Goal: Task Accomplishment & Management: Use online tool/utility

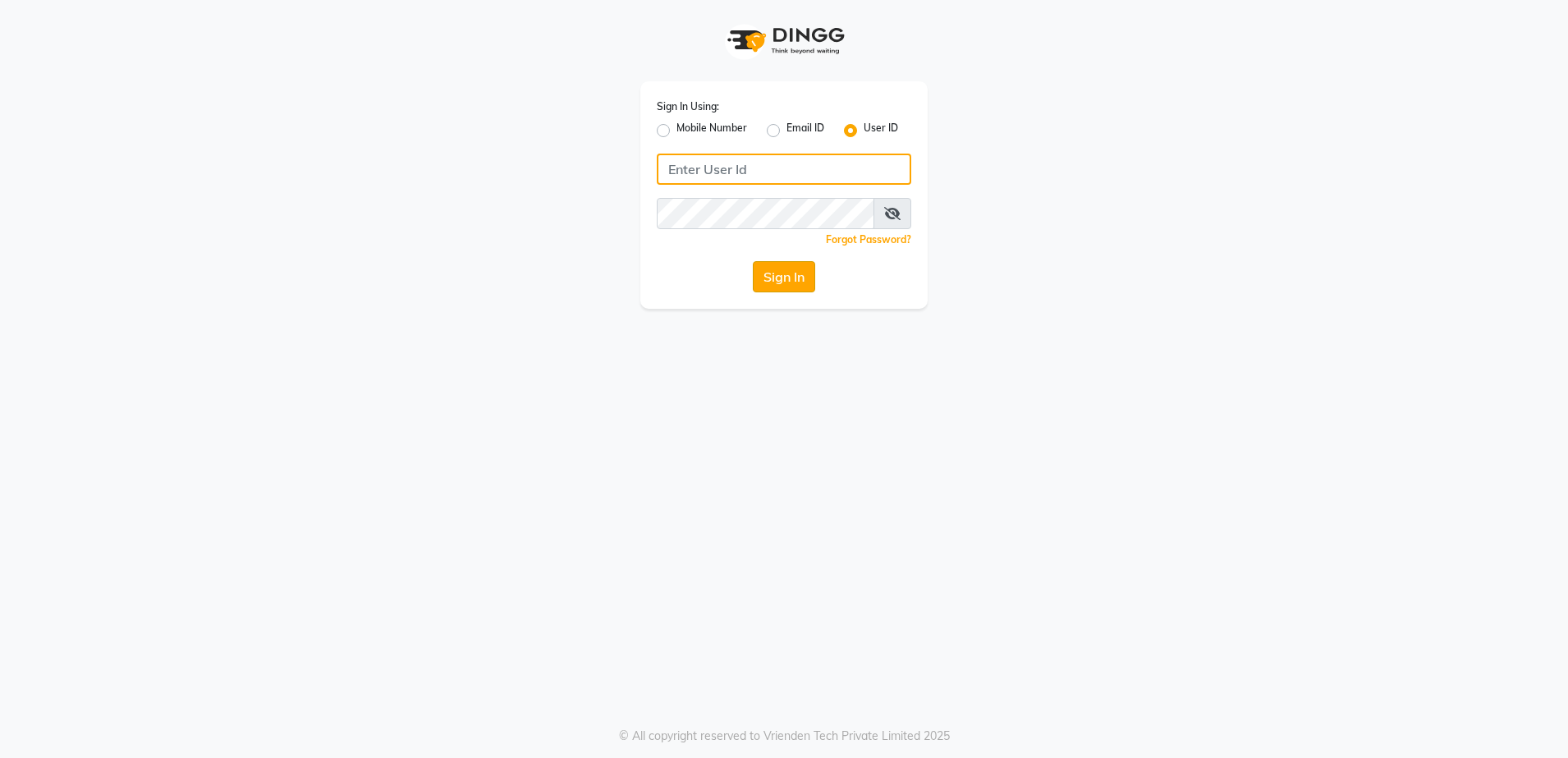
type input "shaurozzsalon"
click at [778, 290] on button "Sign In" at bounding box center [784, 277] width 62 height 31
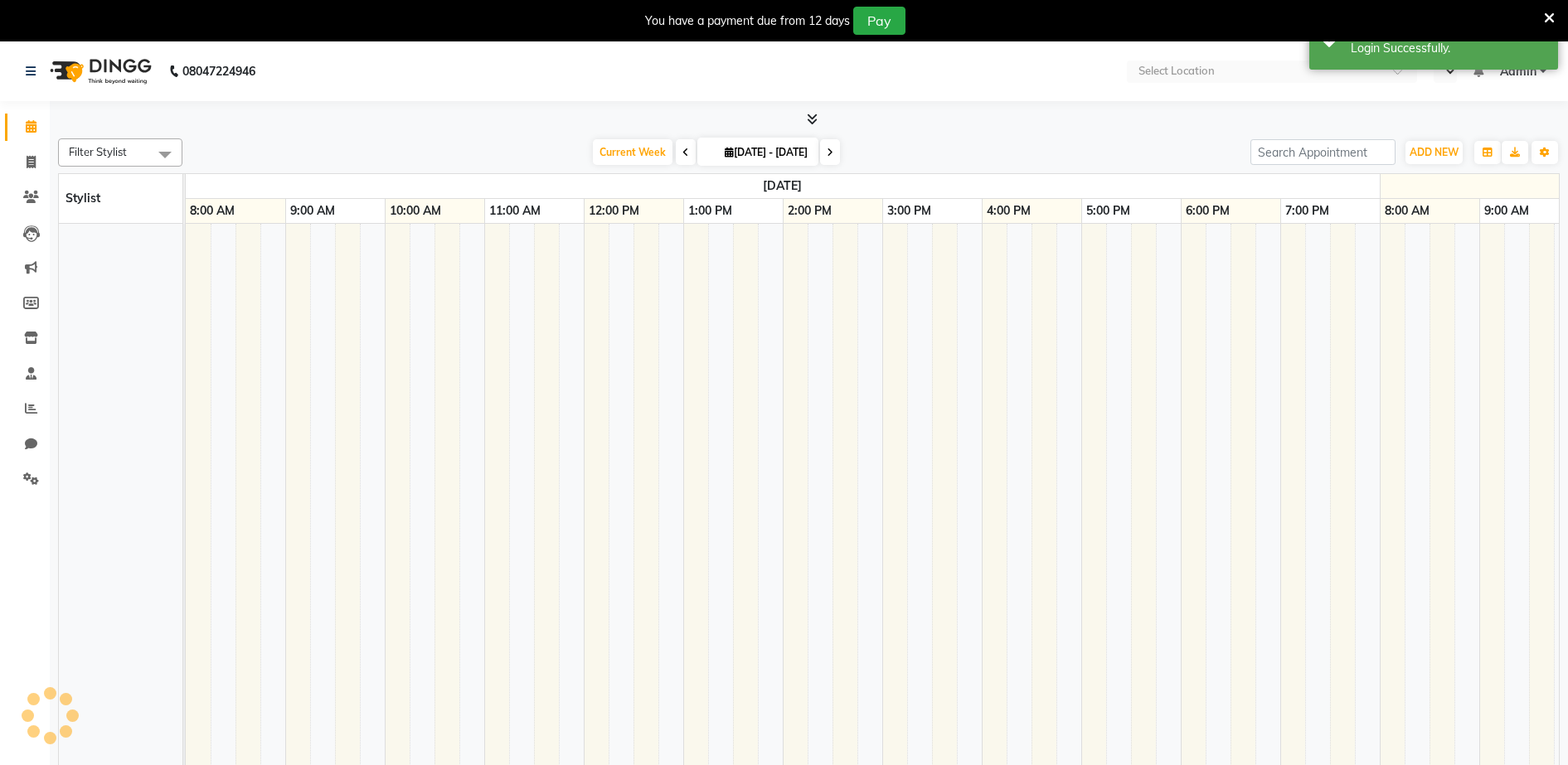
select select "en"
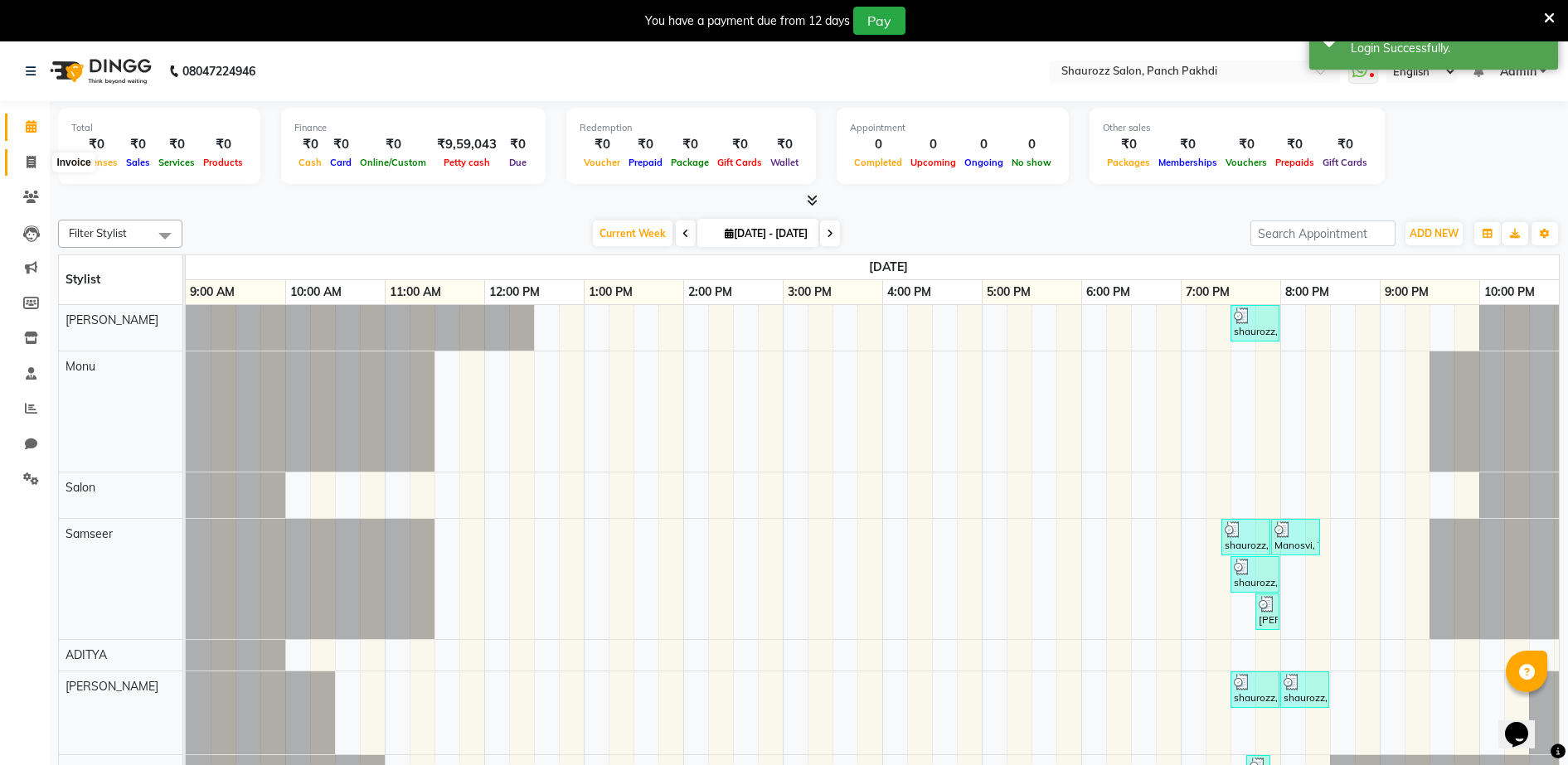
click at [29, 160] on icon at bounding box center [31, 162] width 9 height 12
select select "service"
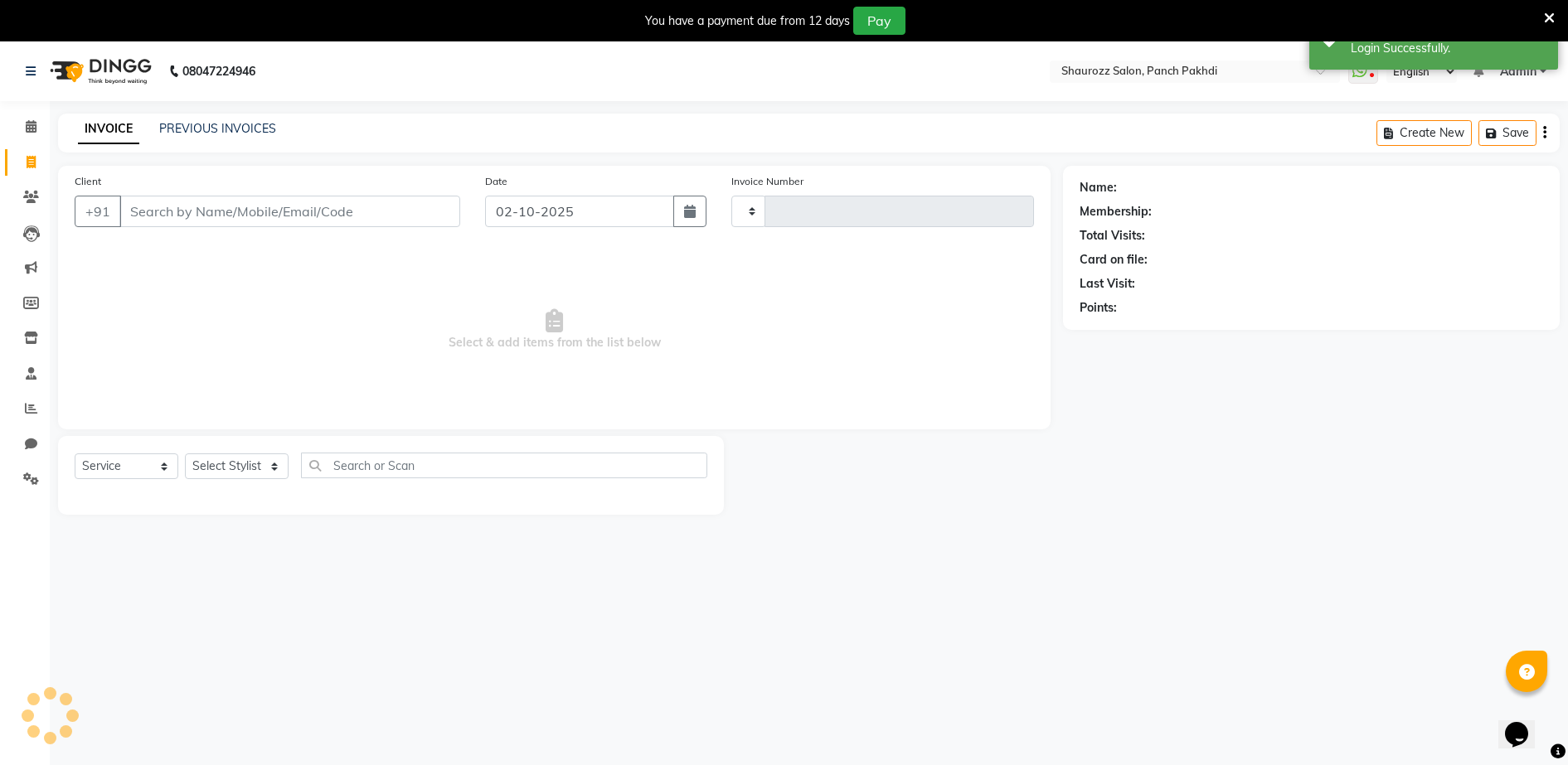
type input "2567"
select select "485"
click at [207, 132] on link "PREVIOUS INVOICES" at bounding box center [218, 128] width 117 height 15
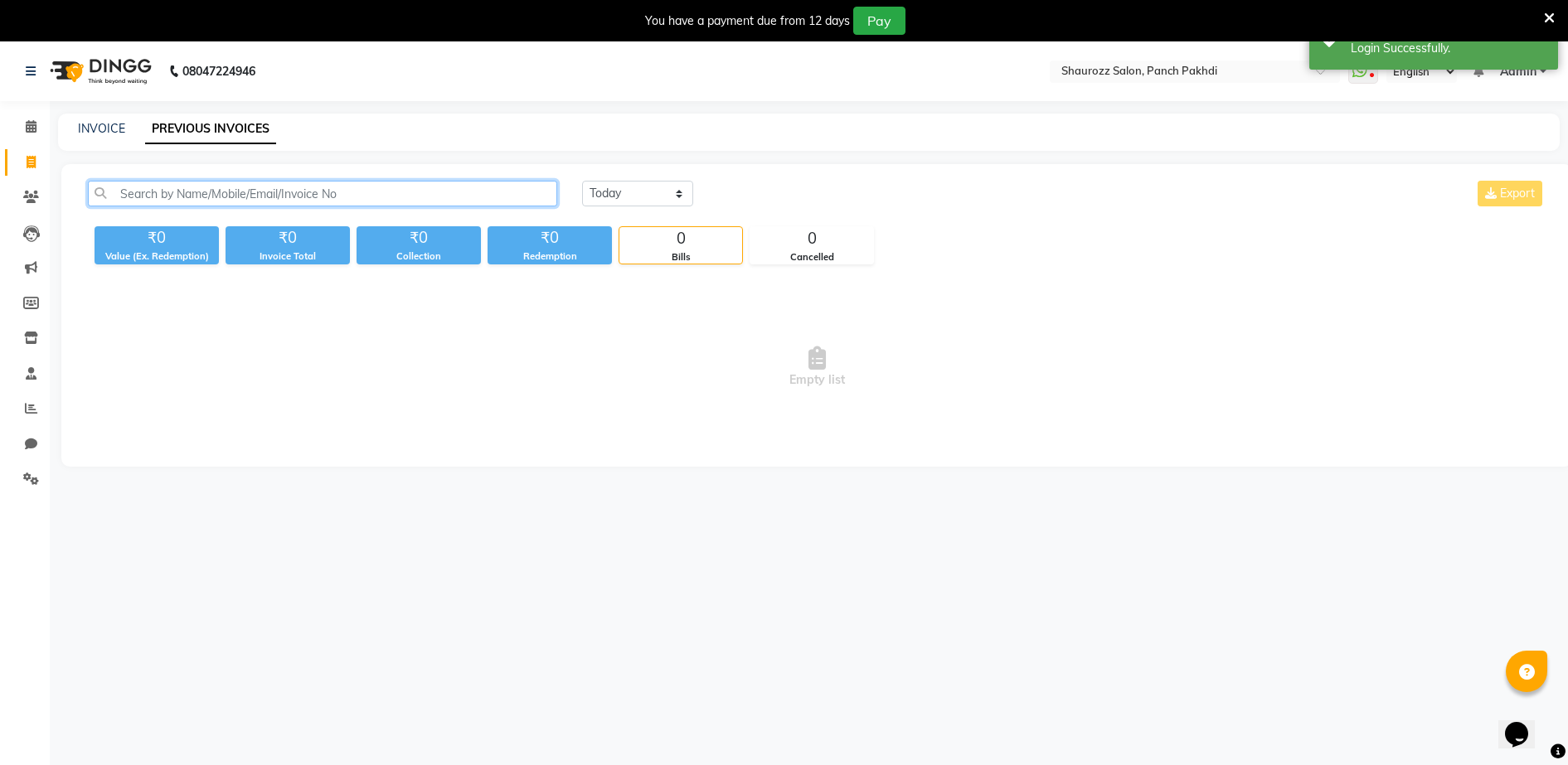
click at [242, 189] on input "text" at bounding box center [322, 193] width 469 height 25
click at [130, 137] on div "INVOICE PREVIOUS INVOICES" at bounding box center [798, 129] width 1481 height 18
click at [111, 132] on link "INVOICE" at bounding box center [102, 128] width 47 height 15
select select "service"
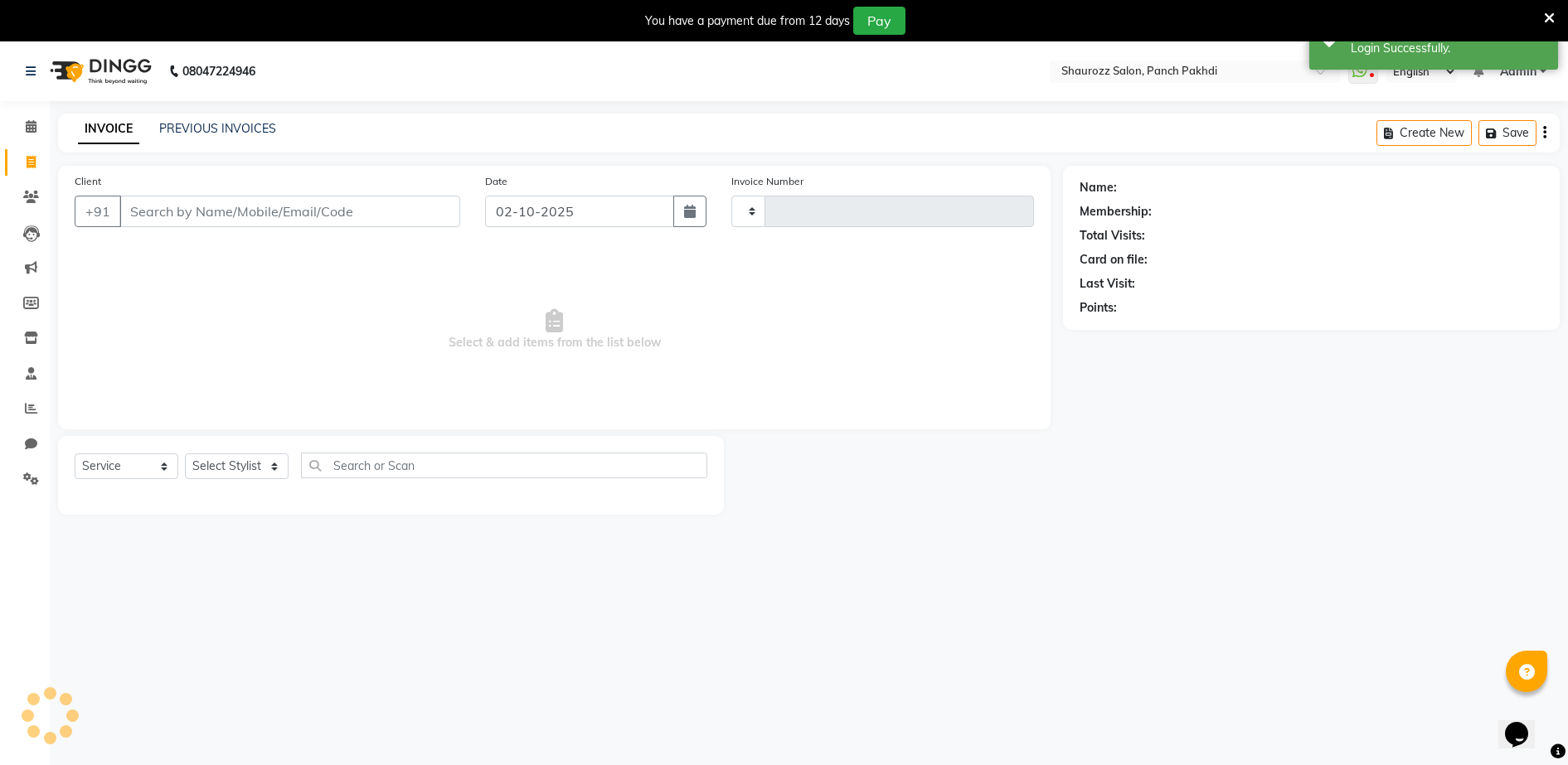
type input "2567"
select select "485"
click at [25, 193] on icon at bounding box center [32, 197] width 16 height 12
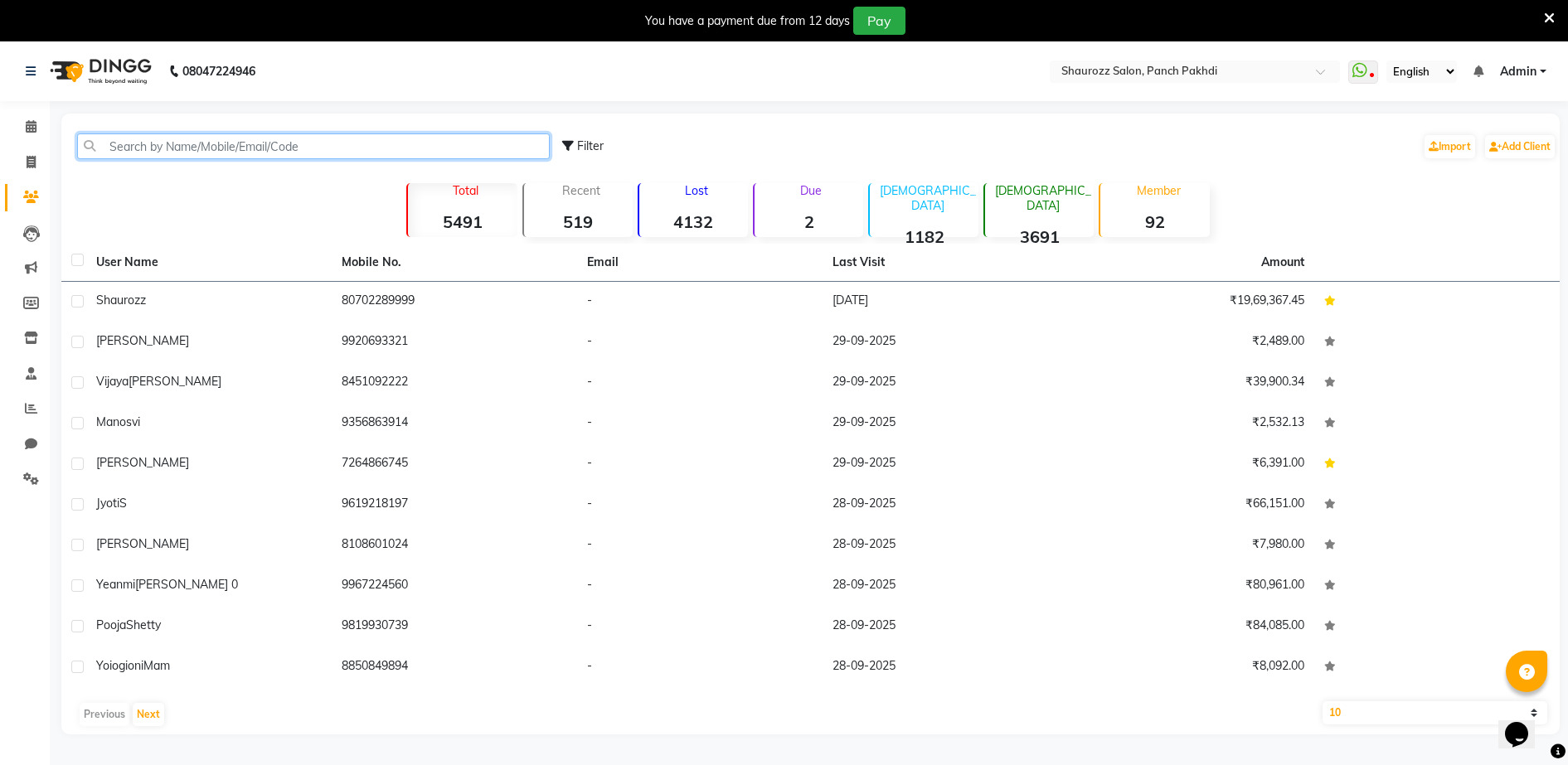
click at [273, 154] on input "text" at bounding box center [313, 145] width 473 height 25
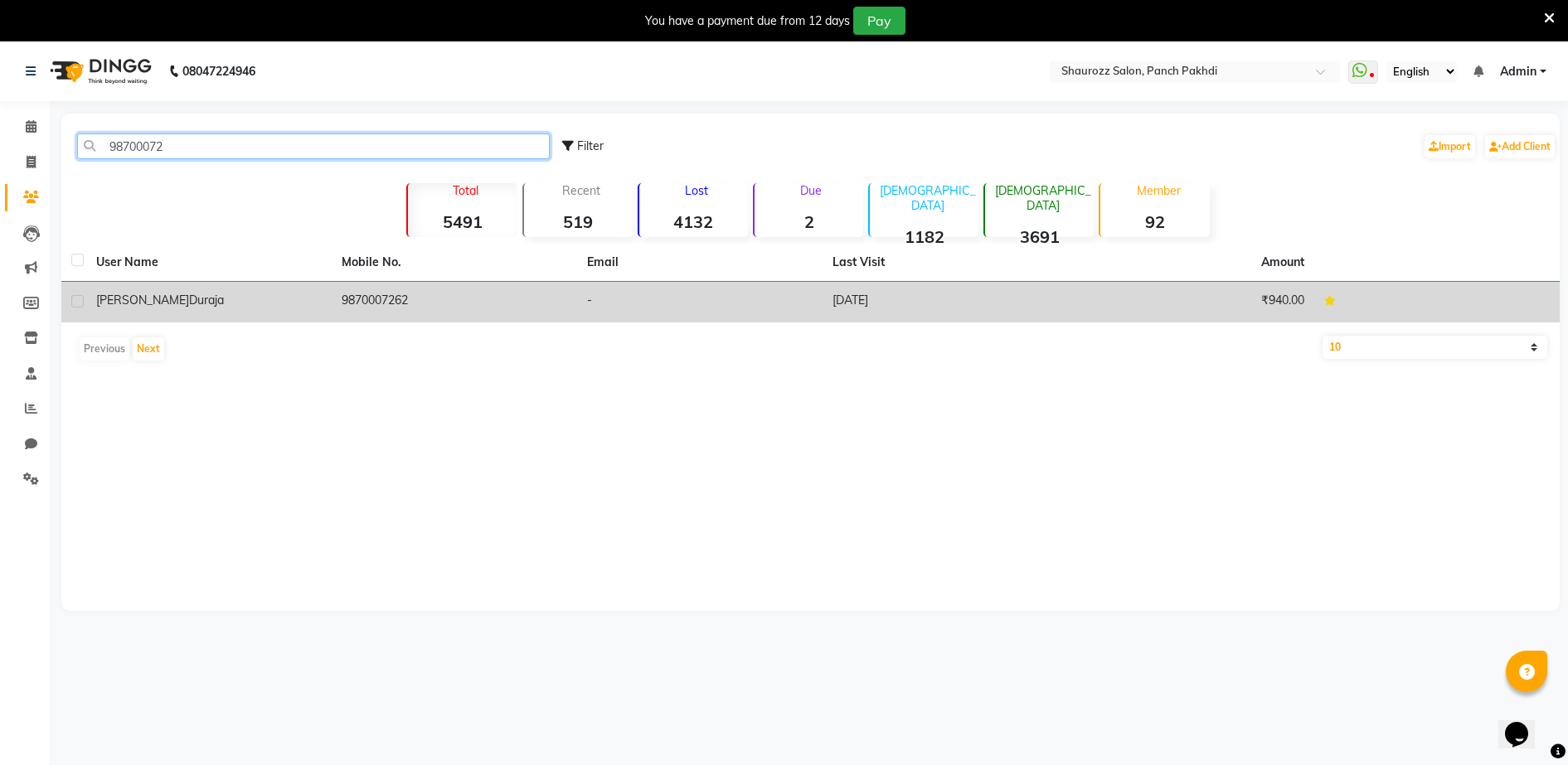
type input "98700072"
click at [302, 298] on div "[PERSON_NAME] duraja" at bounding box center [209, 300] width 226 height 18
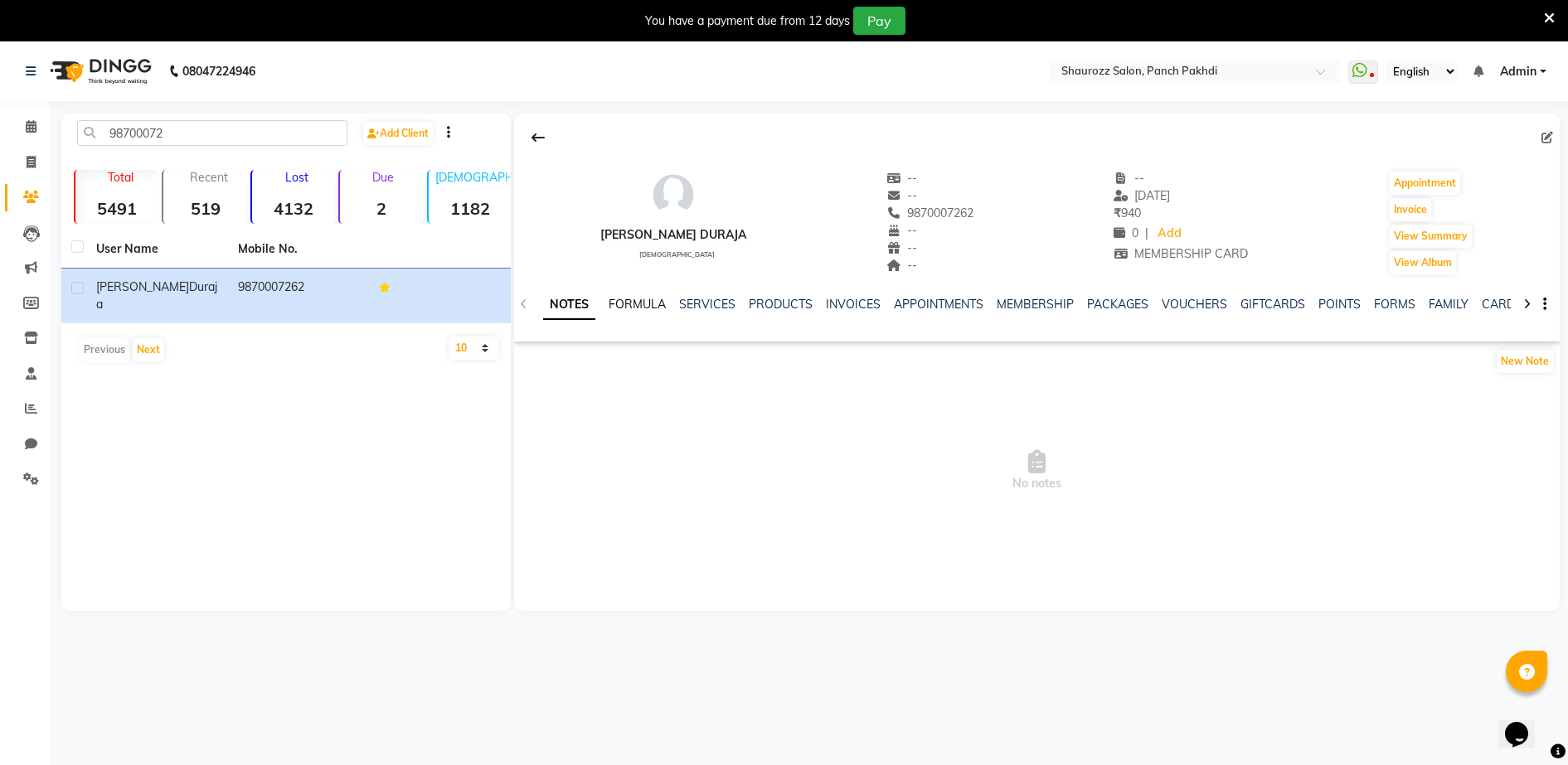
click at [618, 307] on link "FORMULA" at bounding box center [636, 304] width 57 height 15
click at [705, 311] on link "SERVICES" at bounding box center [706, 304] width 56 height 15
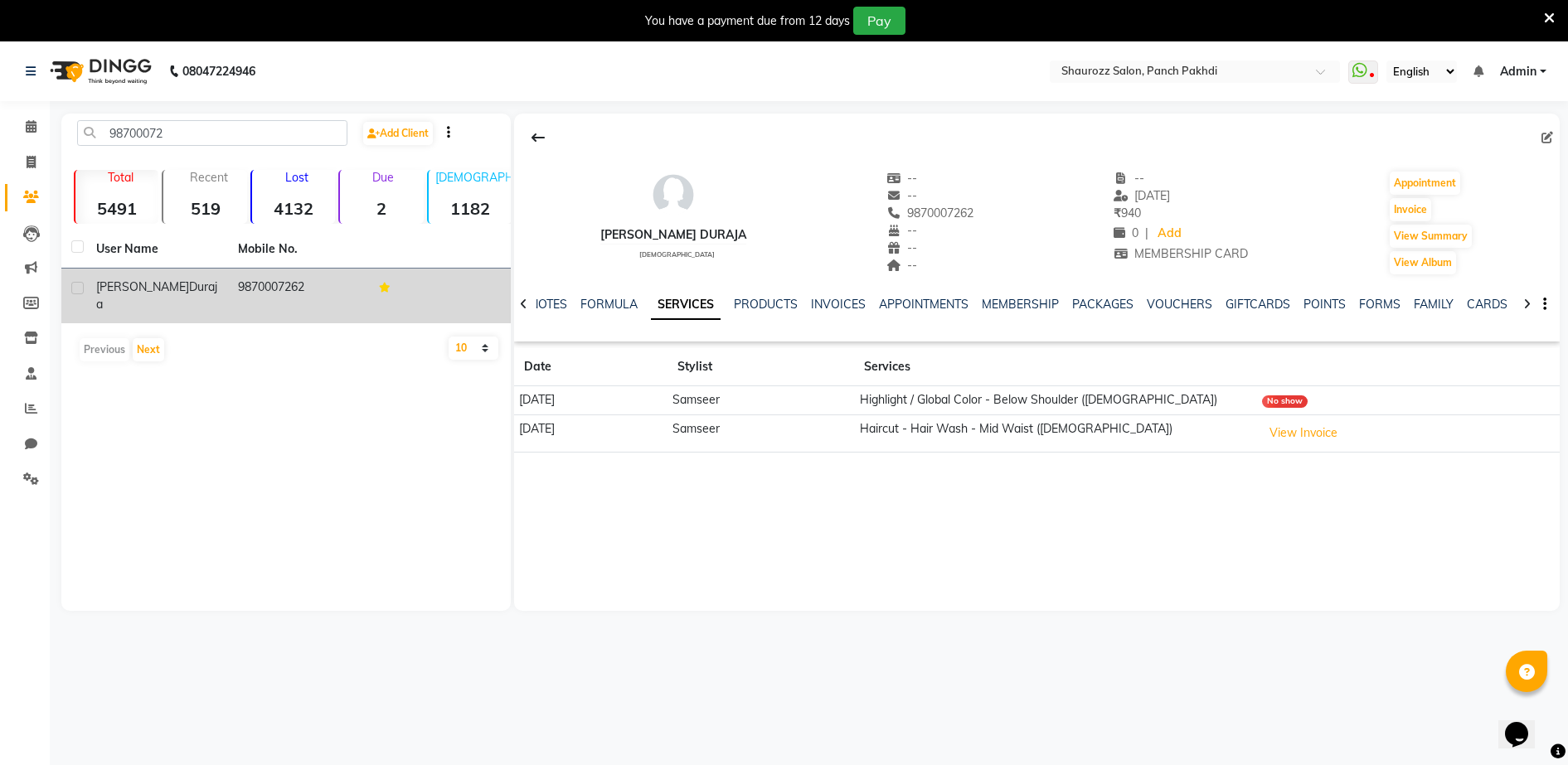
click at [134, 286] on span "duraja" at bounding box center [157, 295] width 121 height 32
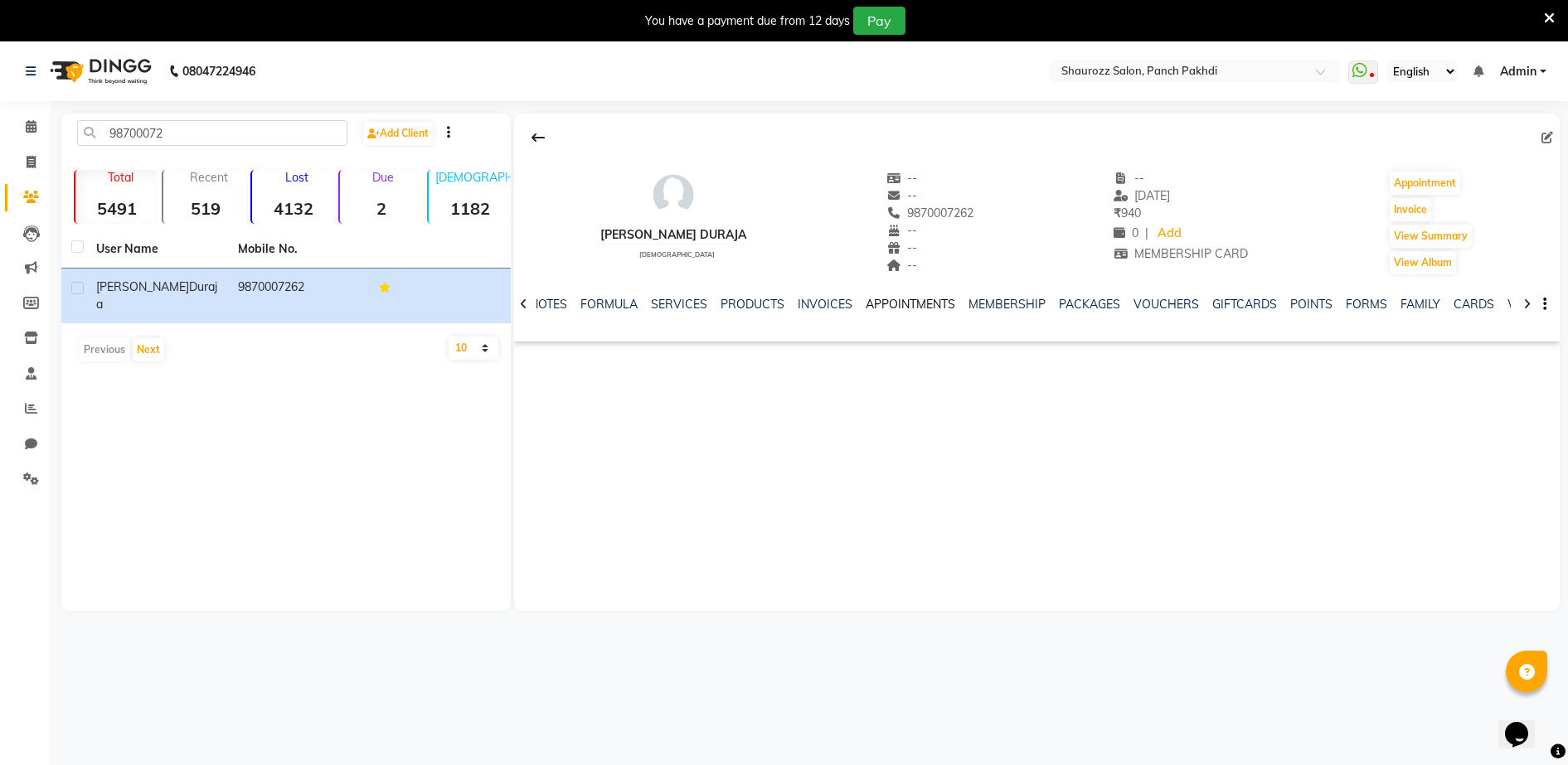
click at [895, 305] on link "APPOINTMENTS" at bounding box center [911, 304] width 89 height 15
click at [981, 307] on link "MEMBERSHIP" at bounding box center [983, 304] width 77 height 15
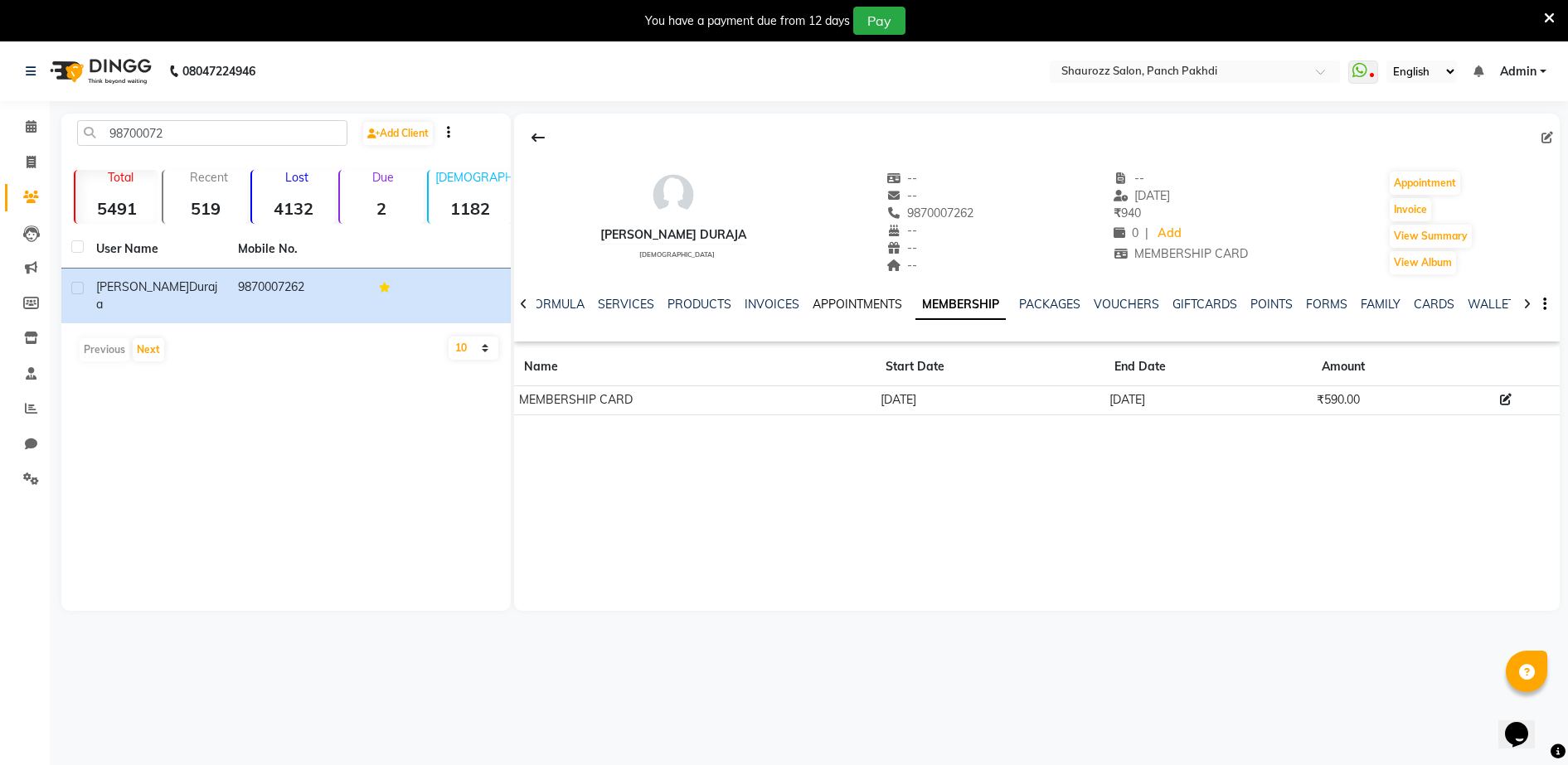
click at [849, 298] on link "APPOINTMENTS" at bounding box center [857, 304] width 89 height 15
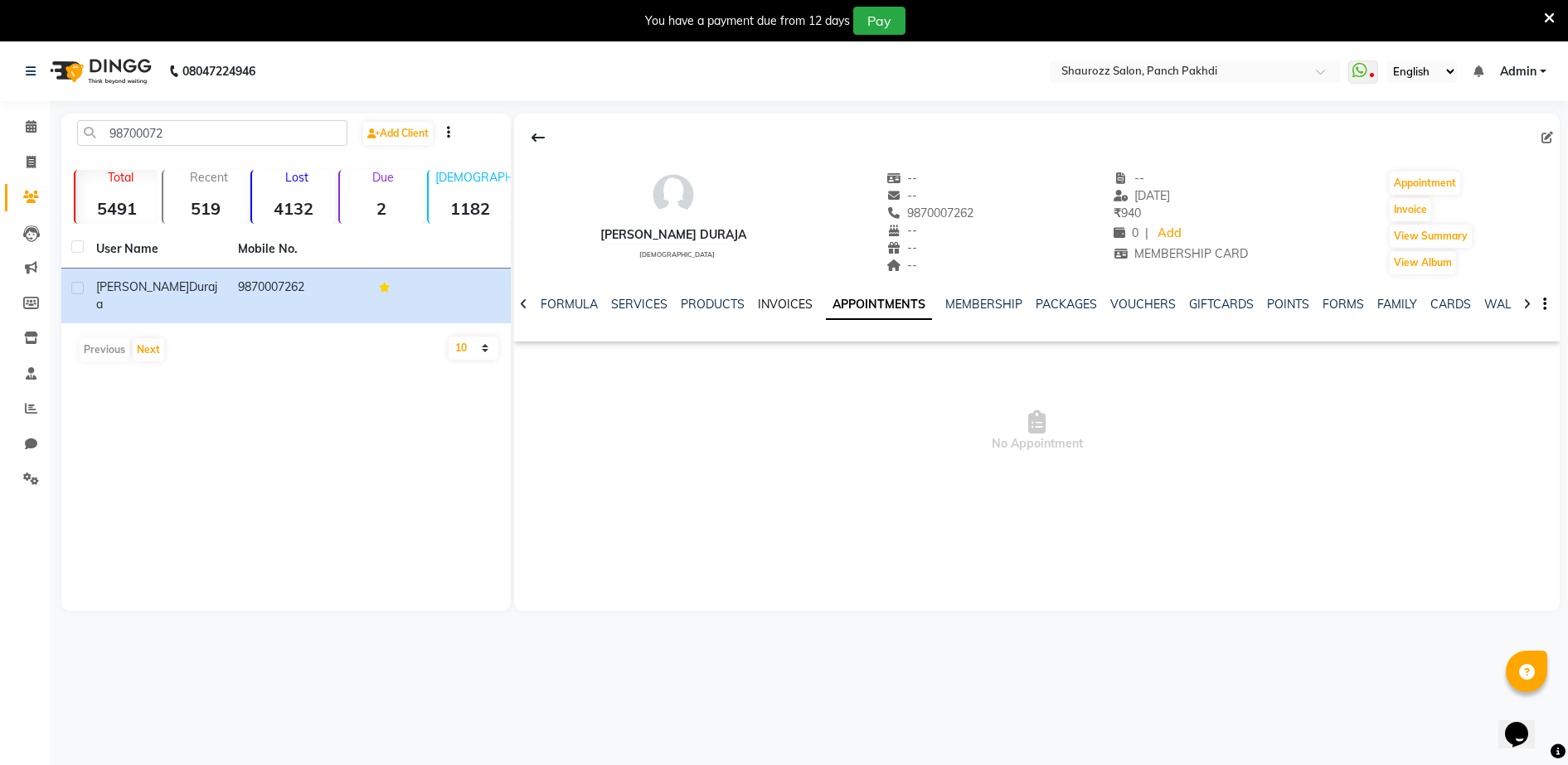
click at [791, 303] on link "INVOICES" at bounding box center [784, 304] width 54 height 15
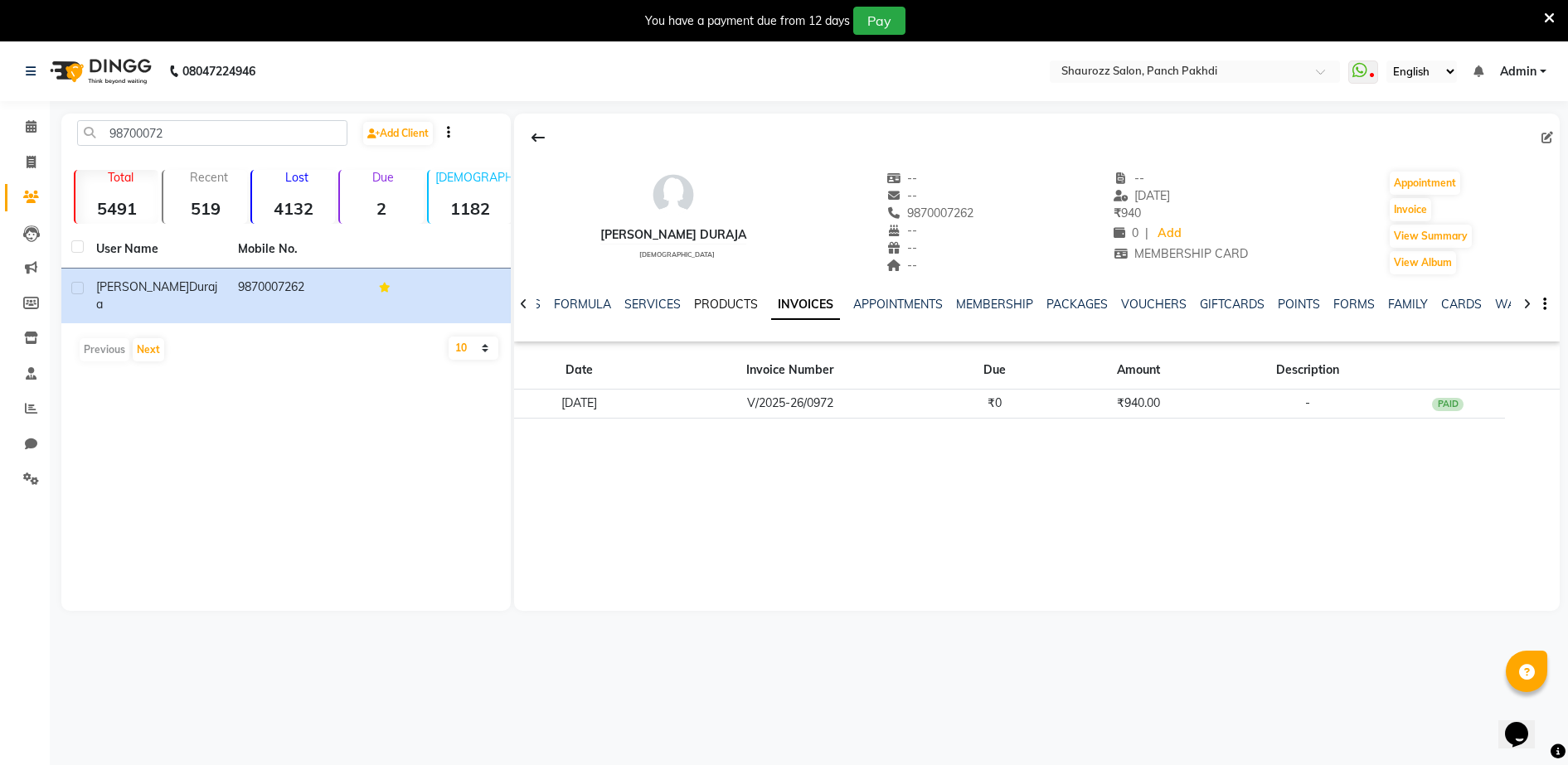
click at [729, 305] on link "PRODUCTS" at bounding box center [726, 304] width 64 height 15
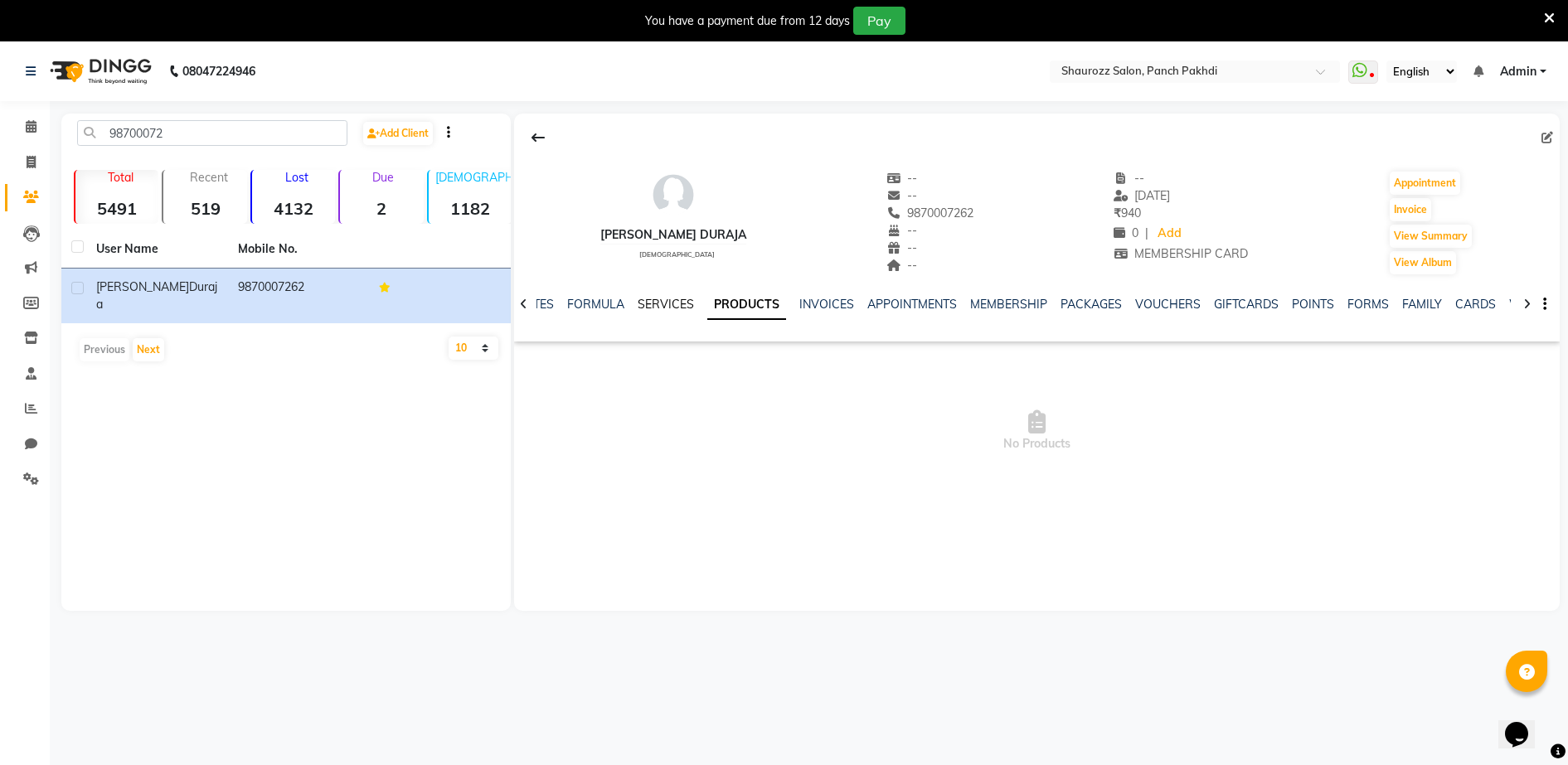
click at [671, 306] on link "SERVICES" at bounding box center [665, 304] width 56 height 15
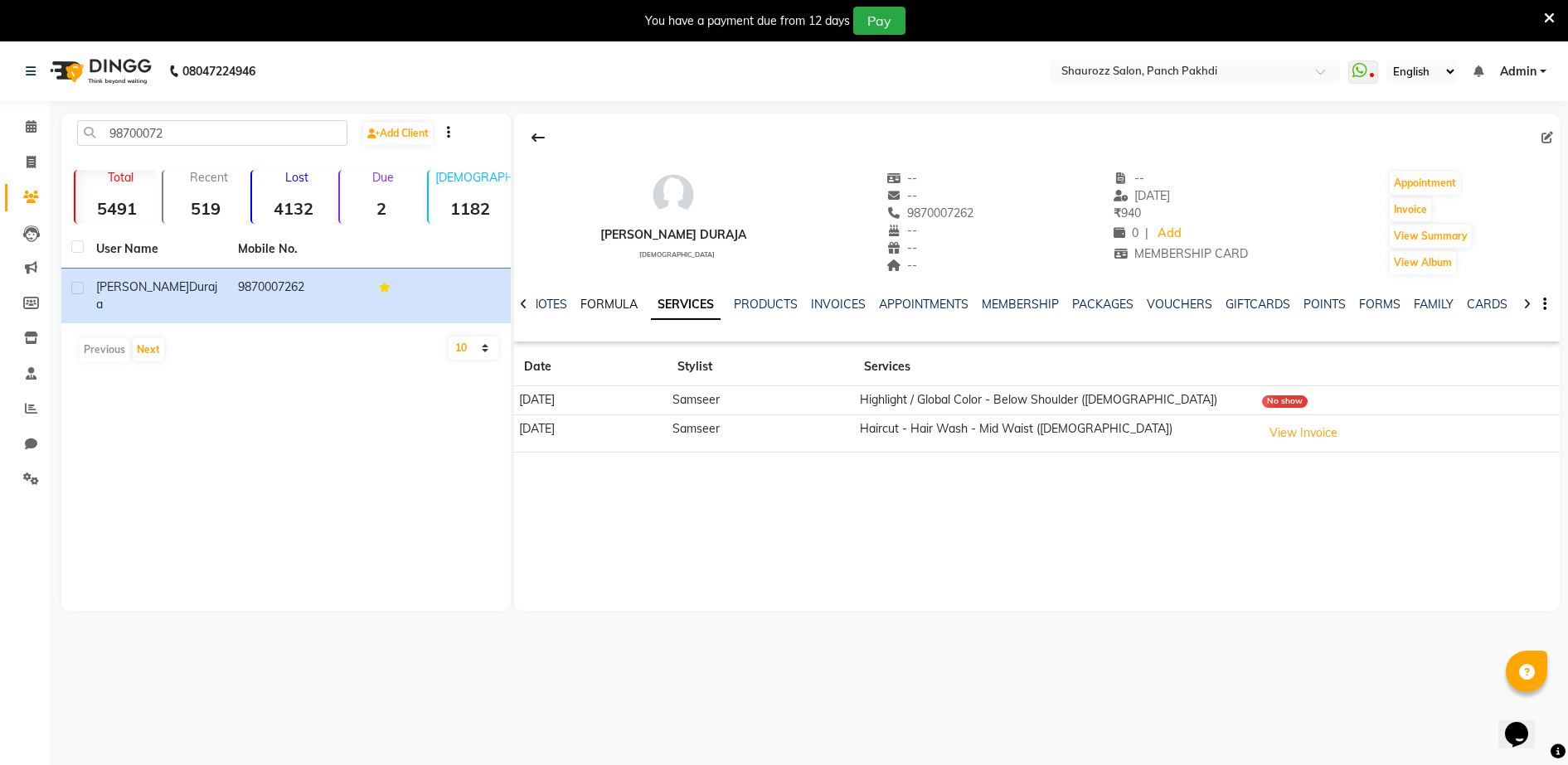
click at [592, 299] on link "FORMULA" at bounding box center [608, 304] width 57 height 15
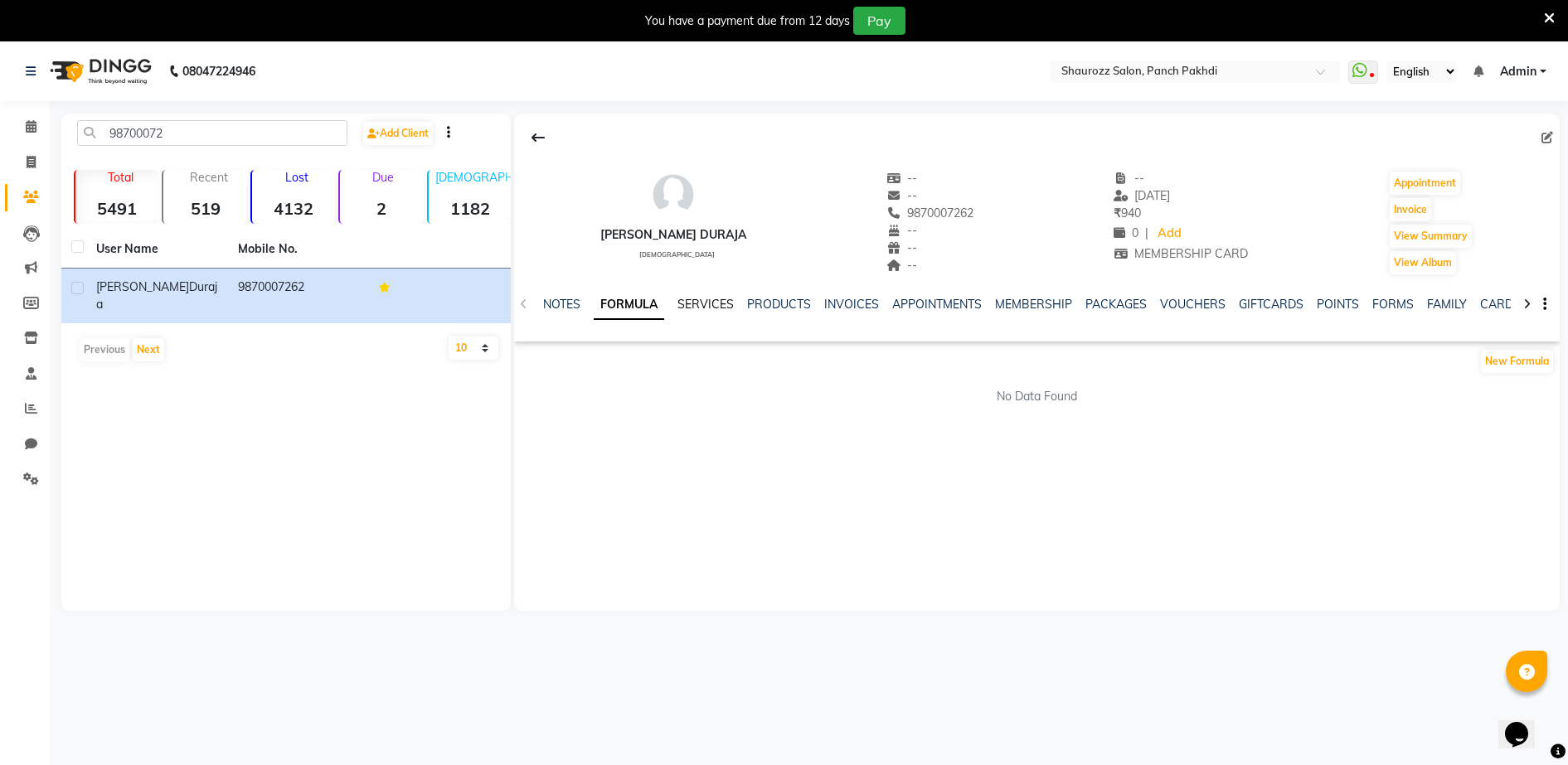
click at [705, 306] on link "SERVICES" at bounding box center [706, 304] width 56 height 15
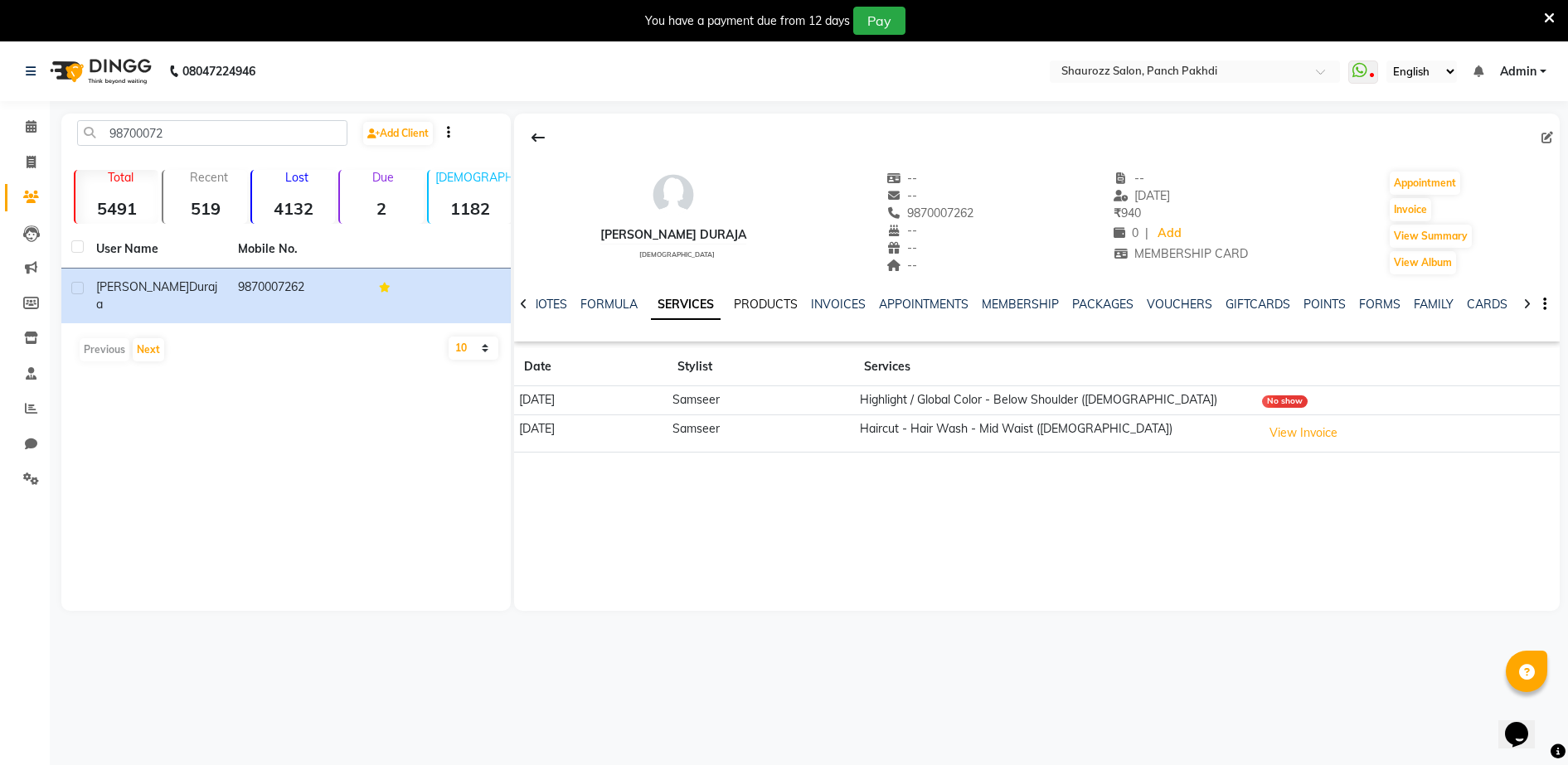
click at [764, 311] on link "PRODUCTS" at bounding box center [765, 304] width 64 height 15
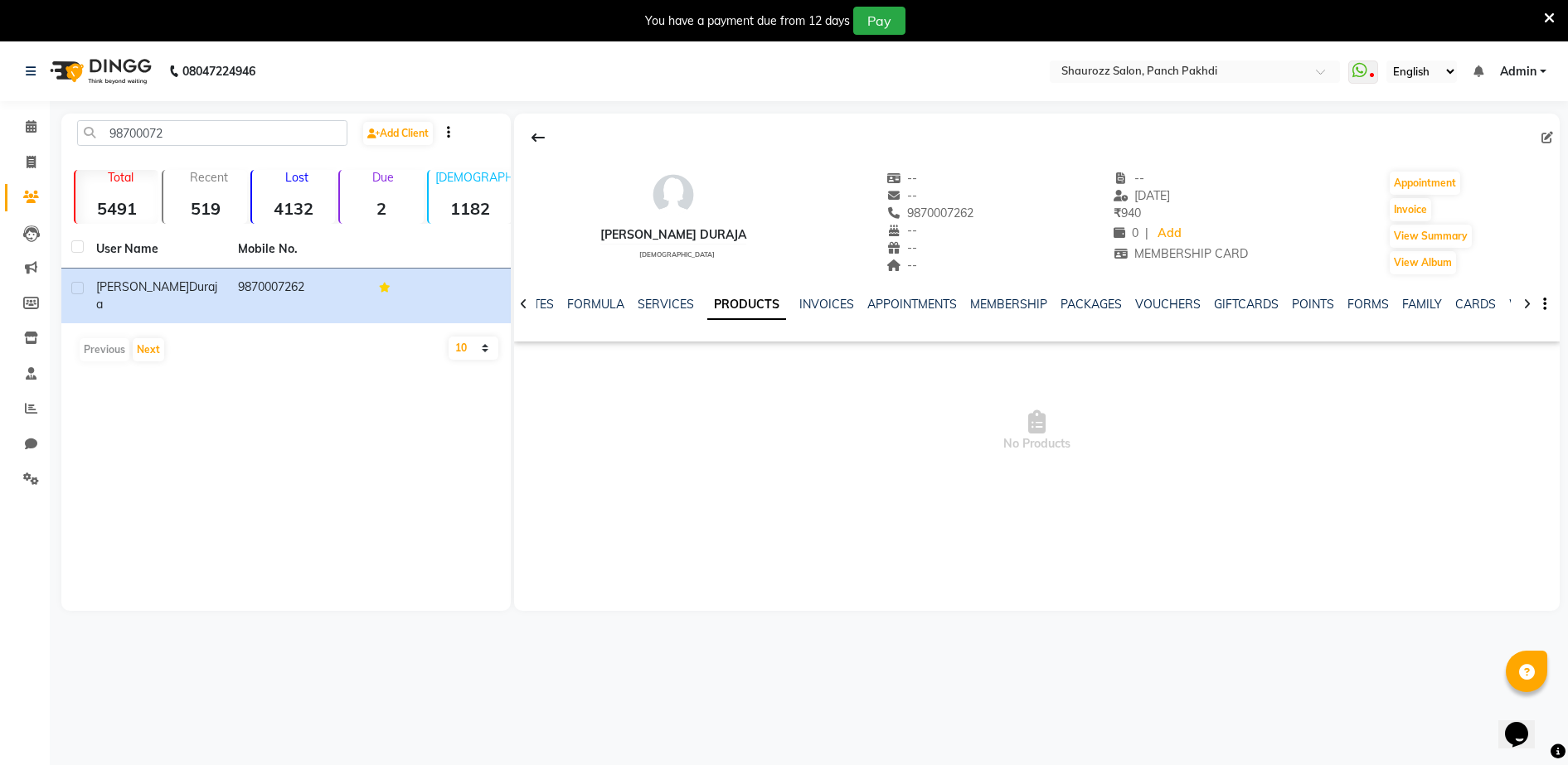
click at [859, 310] on ul "NOTES FORMULA SERVICES PRODUCTS INVOICES APPOINTMENTS MEMBERSHIP PACKAGES VOUCH…" at bounding box center [1043, 305] width 1053 height 18
click at [840, 310] on link "INVOICES" at bounding box center [826, 304] width 54 height 15
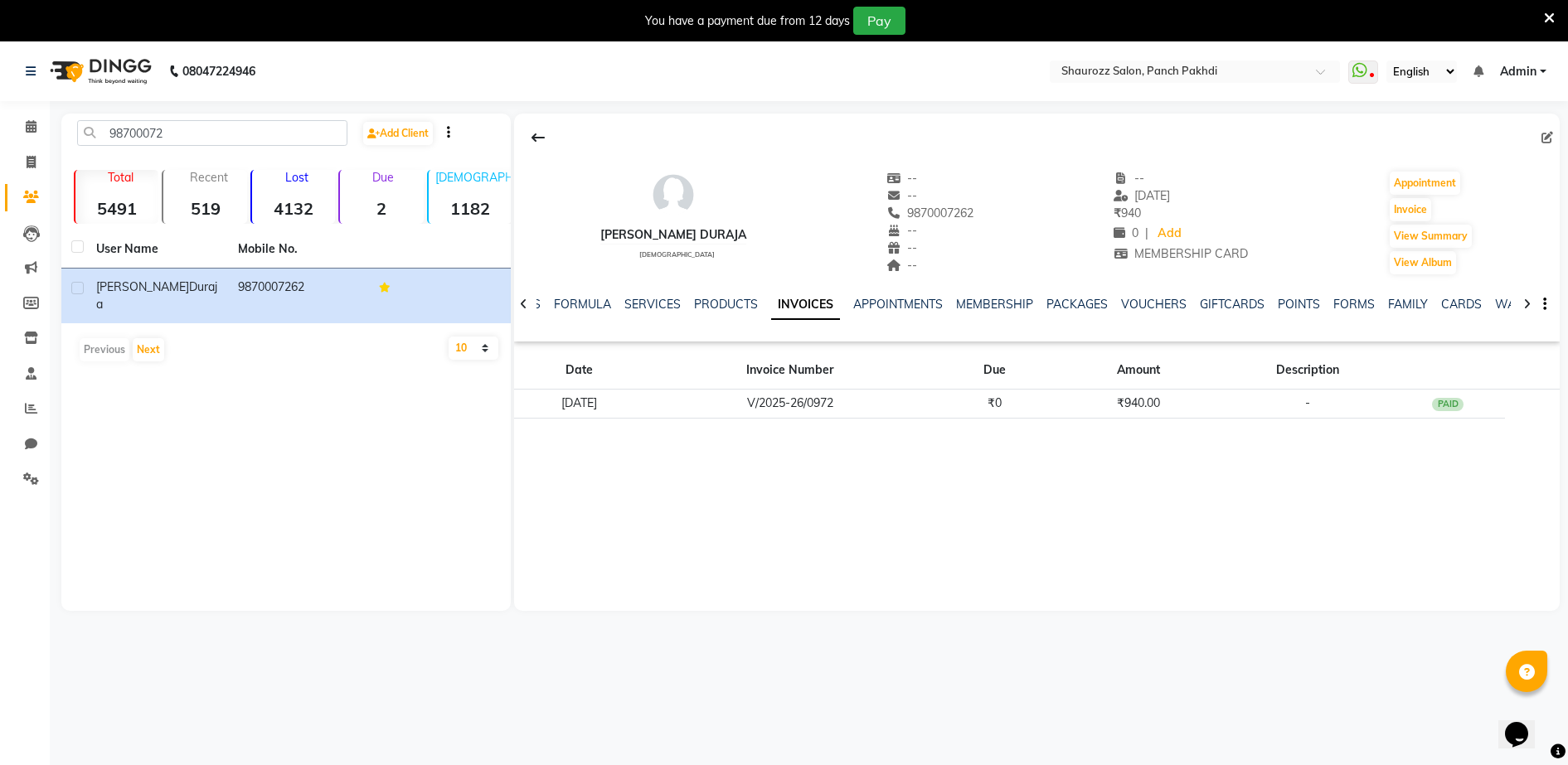
click at [330, 371] on div "98700072 Add Client Total 5491 Recent 519 Lost 4132 Due 2 [DEMOGRAPHIC_DATA] 11…" at bounding box center [285, 362] width 449 height 497
click at [39, 158] on span at bounding box center [31, 163] width 29 height 19
select select "service"
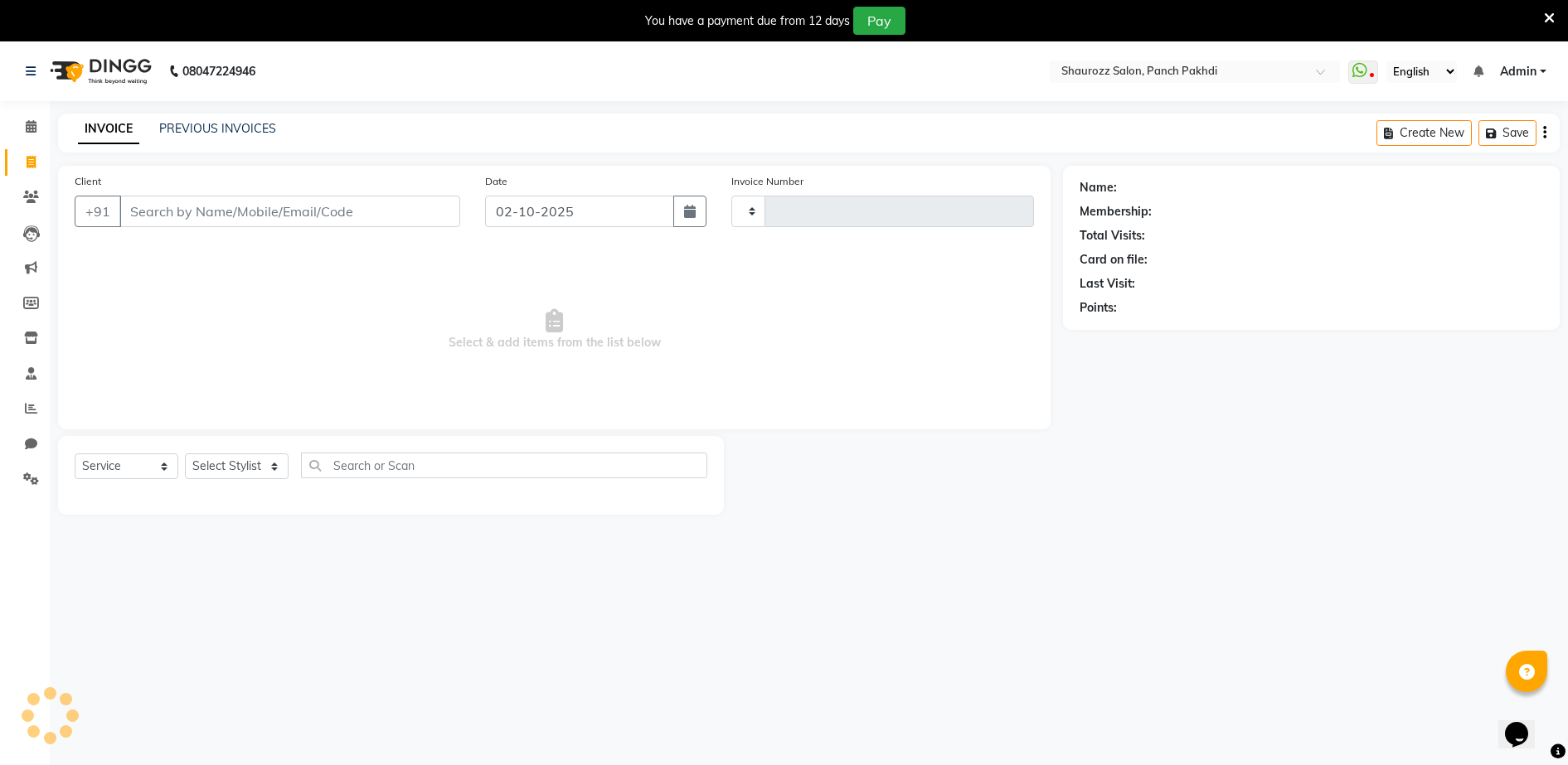
type input "2567"
select select "485"
click at [248, 213] on input "Client" at bounding box center [289, 211] width 341 height 32
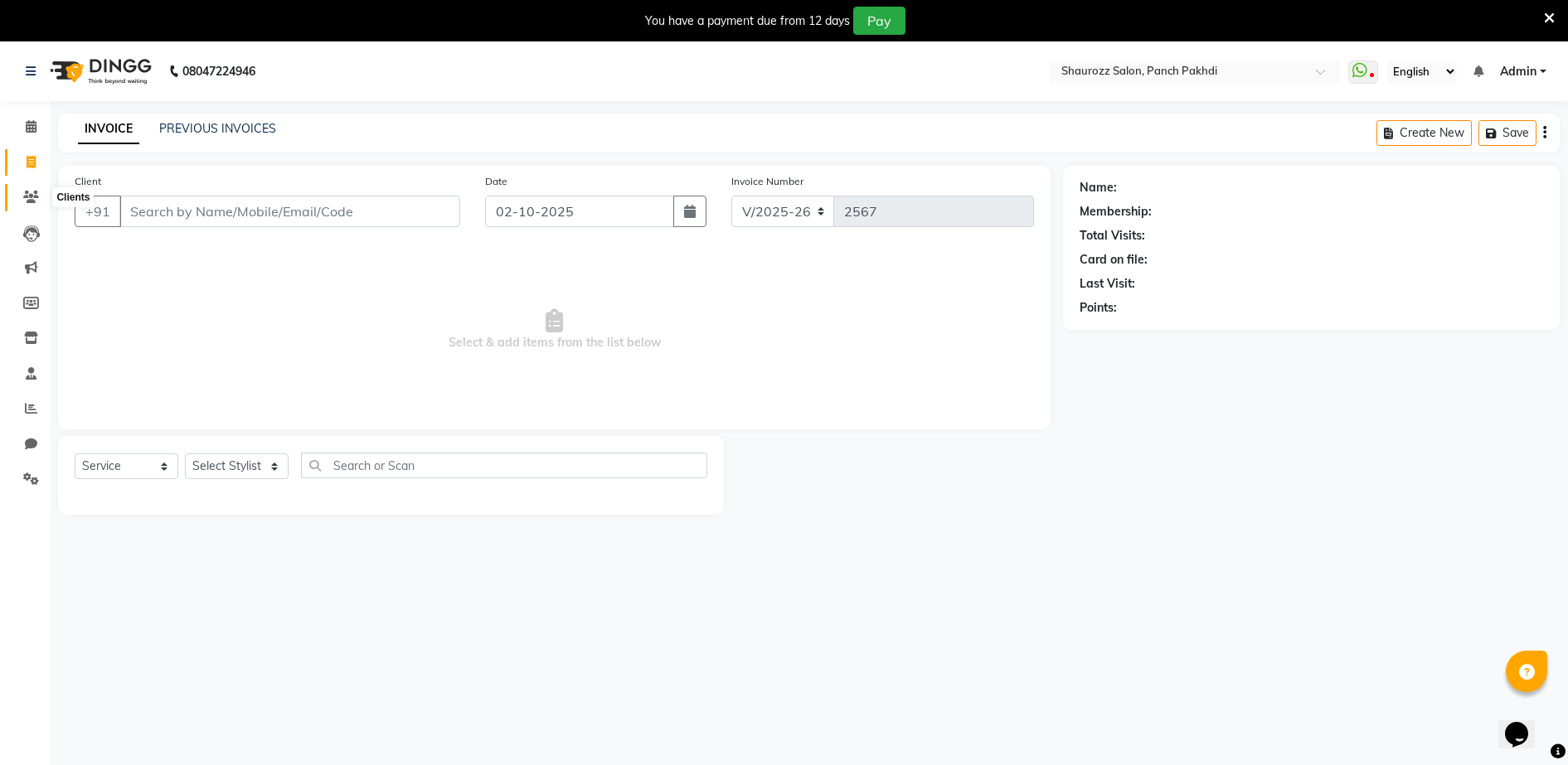
click at [32, 192] on icon at bounding box center [32, 197] width 16 height 12
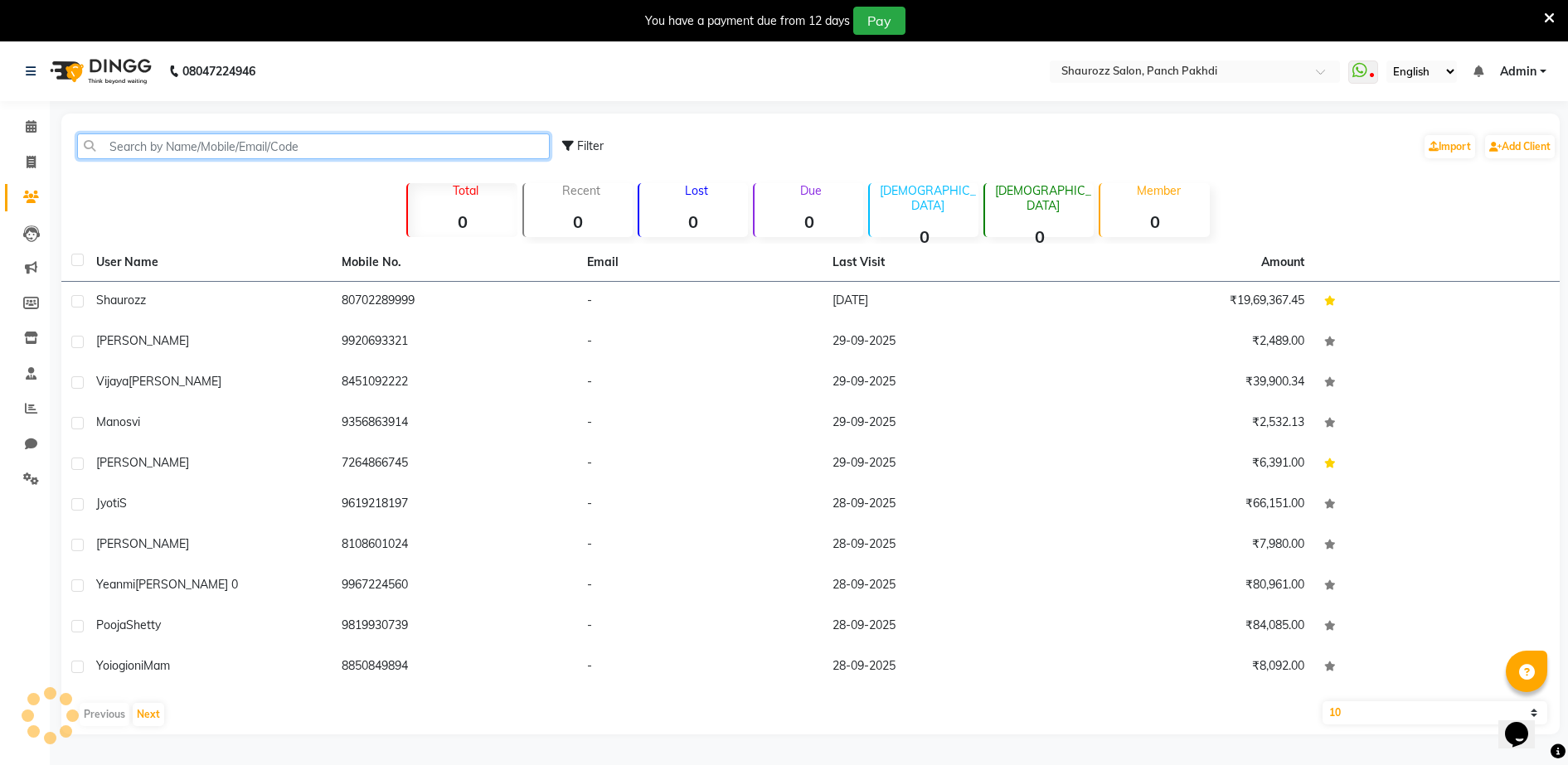
drag, startPoint x: 274, startPoint y: 148, endPoint x: 263, endPoint y: 150, distance: 11.2
click at [274, 148] on input "text" at bounding box center [313, 145] width 473 height 25
drag, startPoint x: 299, startPoint y: 99, endPoint x: 280, endPoint y: 102, distance: 19.2
click at [299, 99] on nav "08047224946 Select Location × Shaurozz Salon, Panch Pakhdi WhatsApp Status ✕ St…" at bounding box center [784, 71] width 1568 height 60
click at [35, 169] on span at bounding box center [31, 163] width 29 height 19
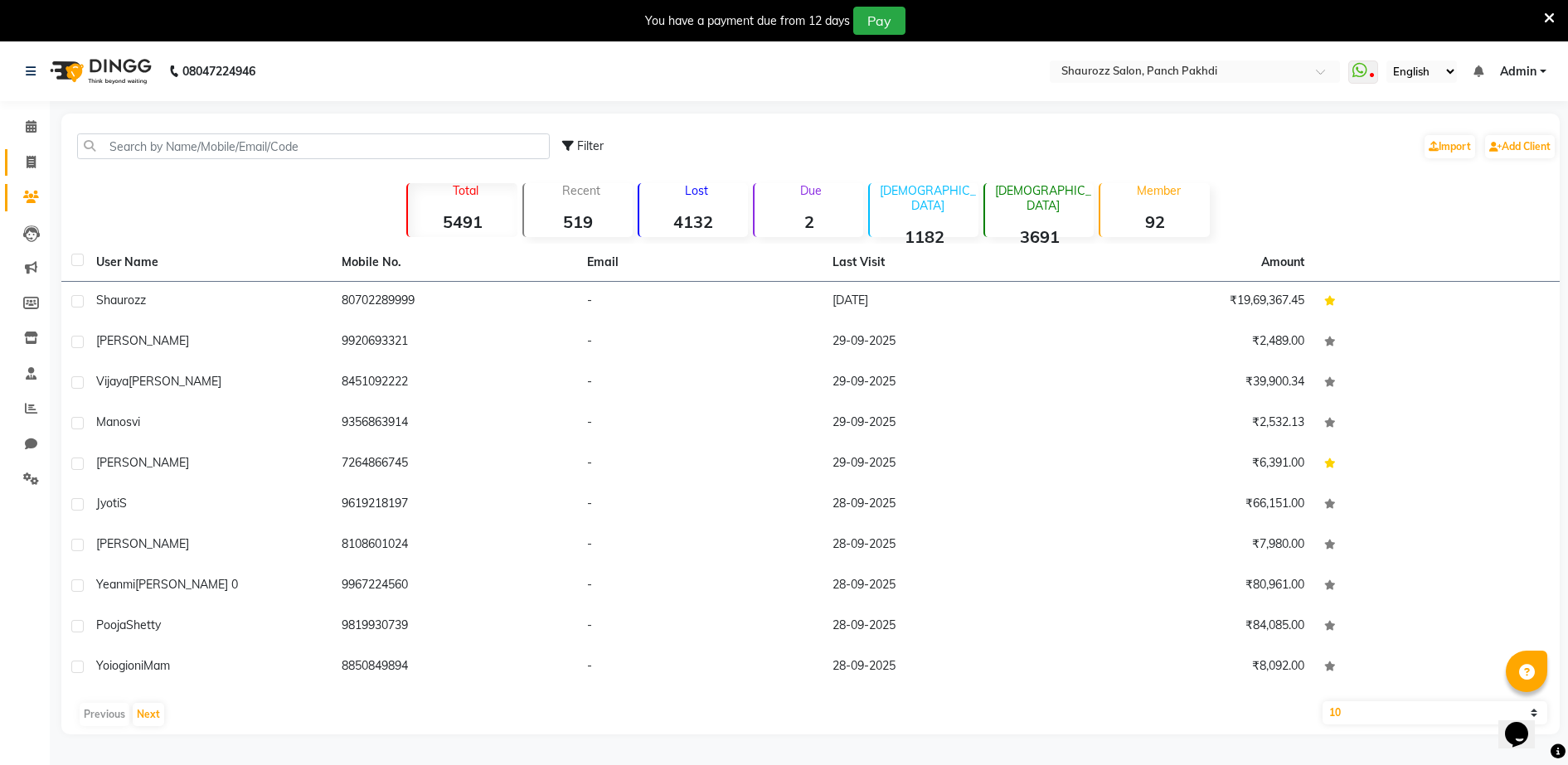
select select "service"
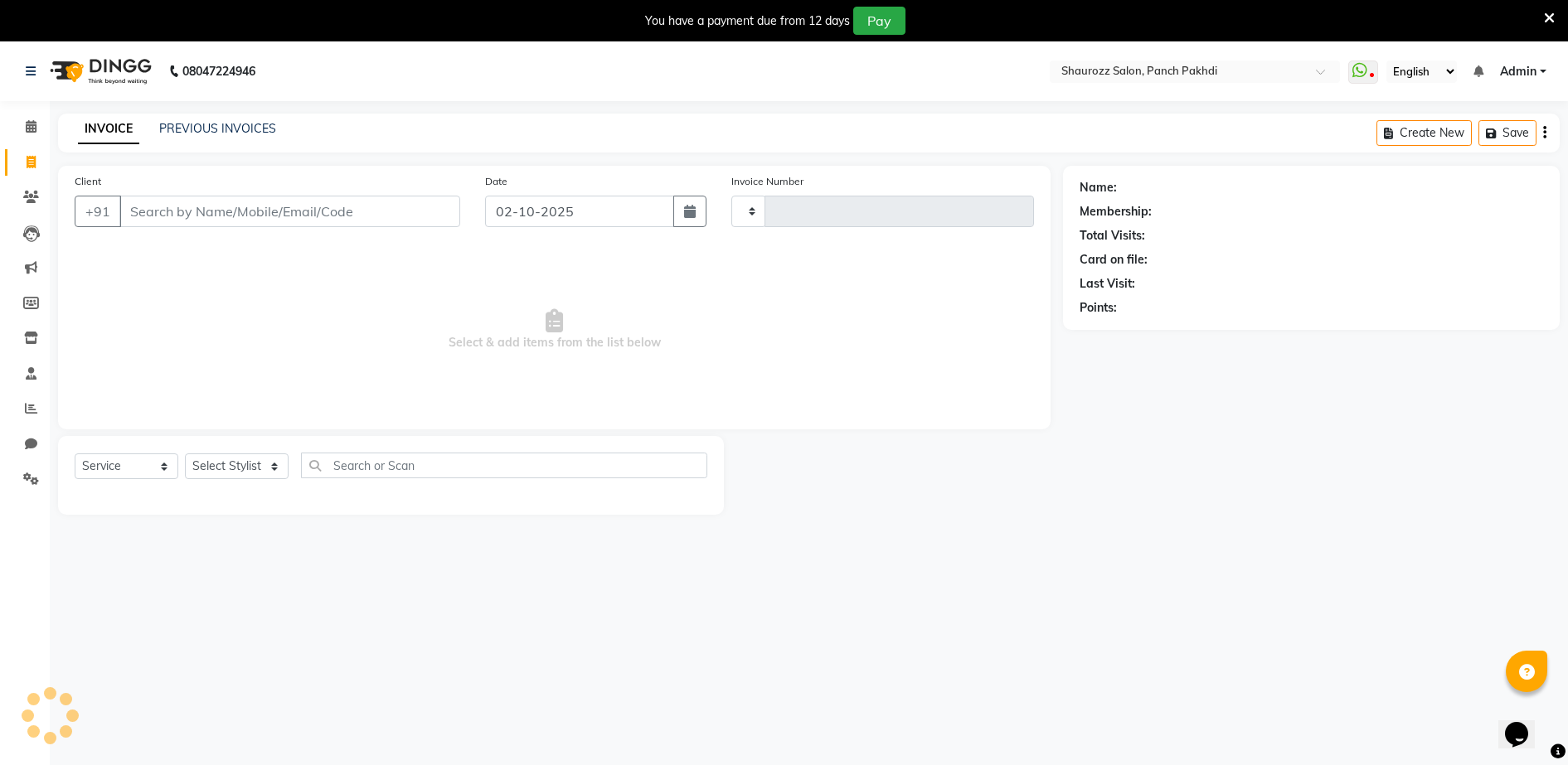
type input "2567"
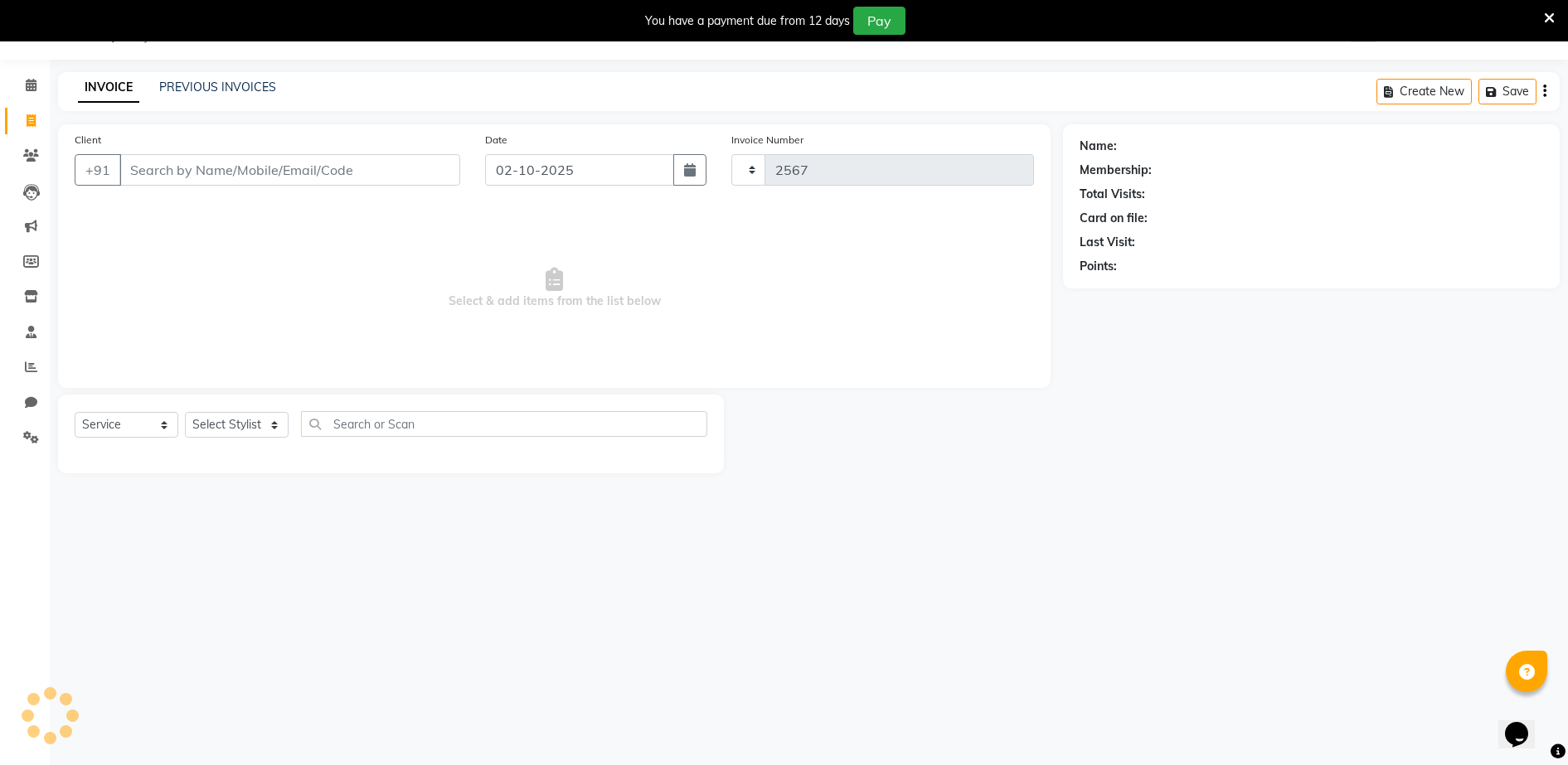
select select "485"
click at [214, 172] on input "Client" at bounding box center [289, 170] width 341 height 32
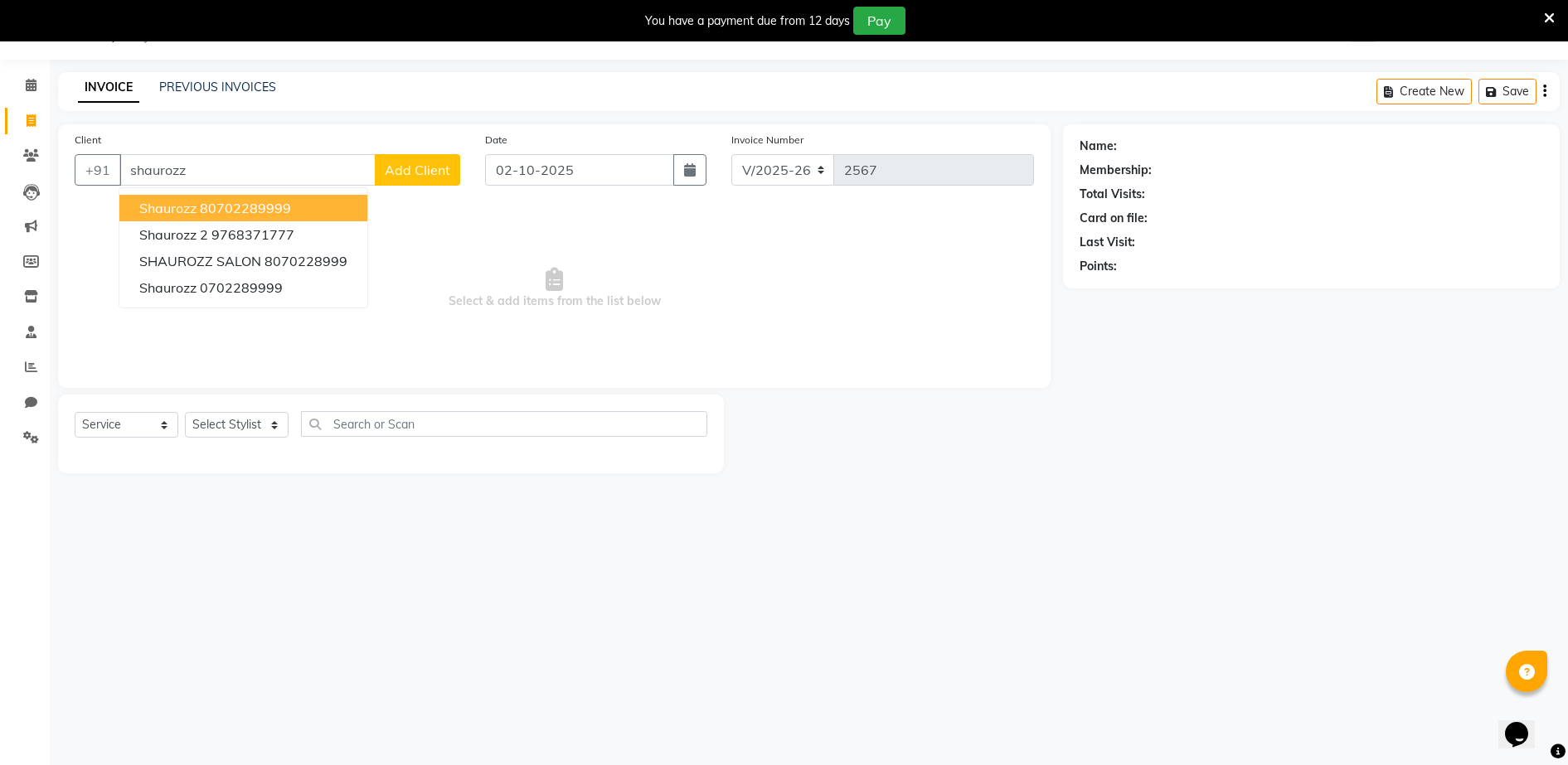
click at [249, 212] on ngb-highlight "80702289999" at bounding box center [245, 207] width 91 height 17
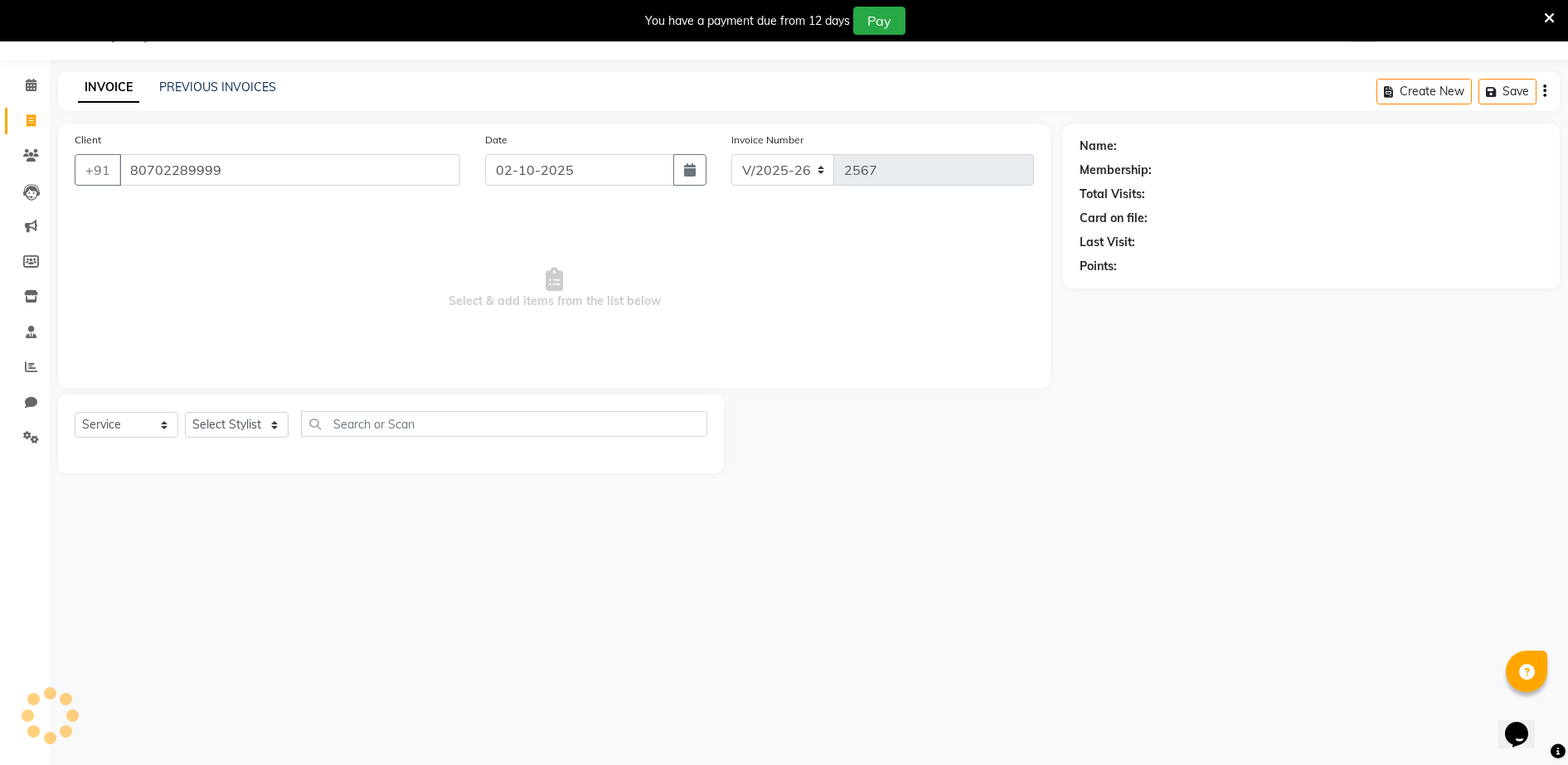
type input "80702289999"
select select "1: Object"
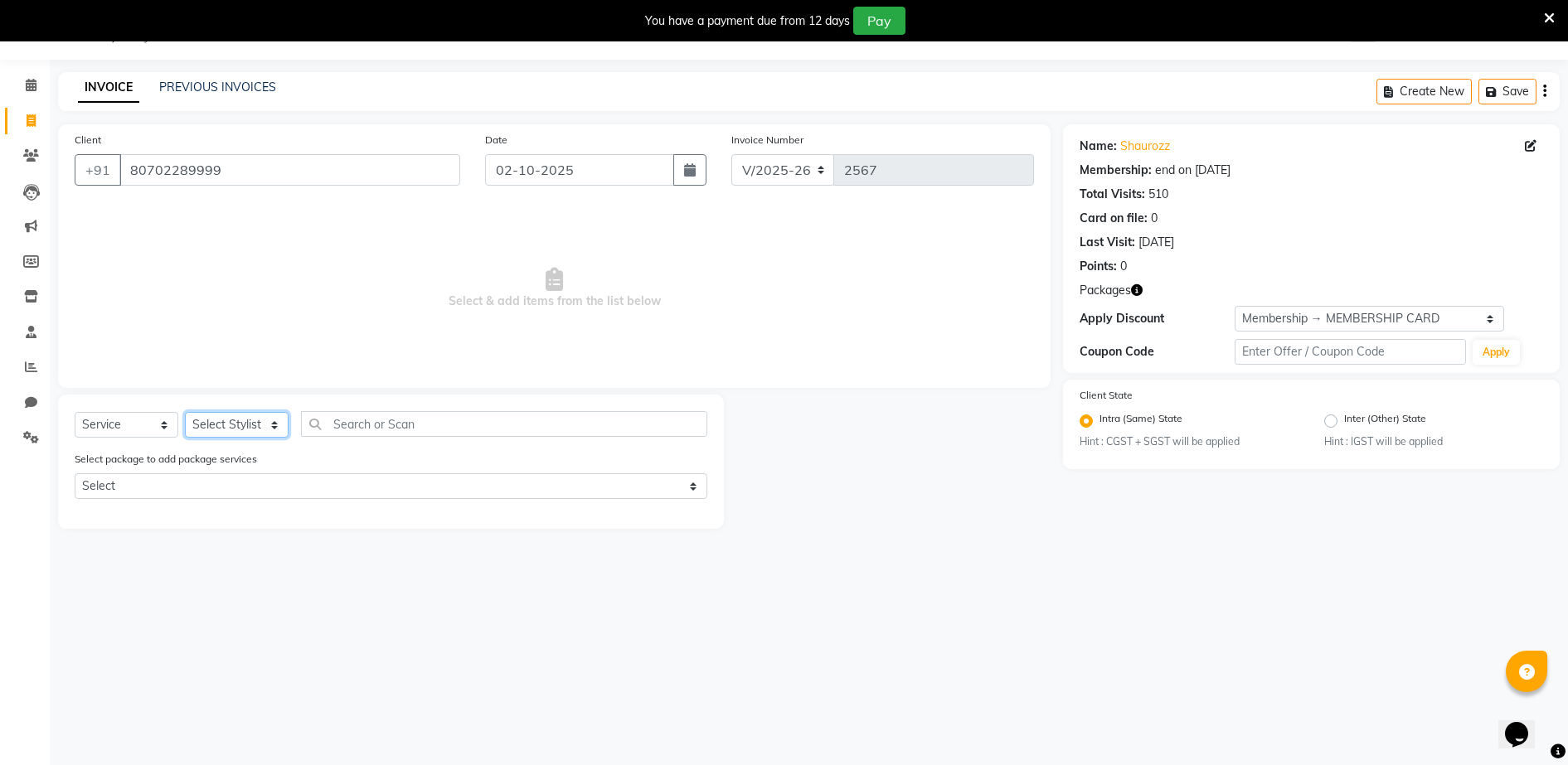
click at [214, 420] on select "Select Stylist ADITYA [PERSON_NAME] [PERSON_NAME] [PERSON_NAME] Salon Samseer s…" at bounding box center [236, 425] width 103 height 25
select select "7278"
click at [185, 412] on select "Select Stylist ADITYA [PERSON_NAME] [PERSON_NAME] [PERSON_NAME] Salon Samseer s…" at bounding box center [236, 425] width 103 height 25
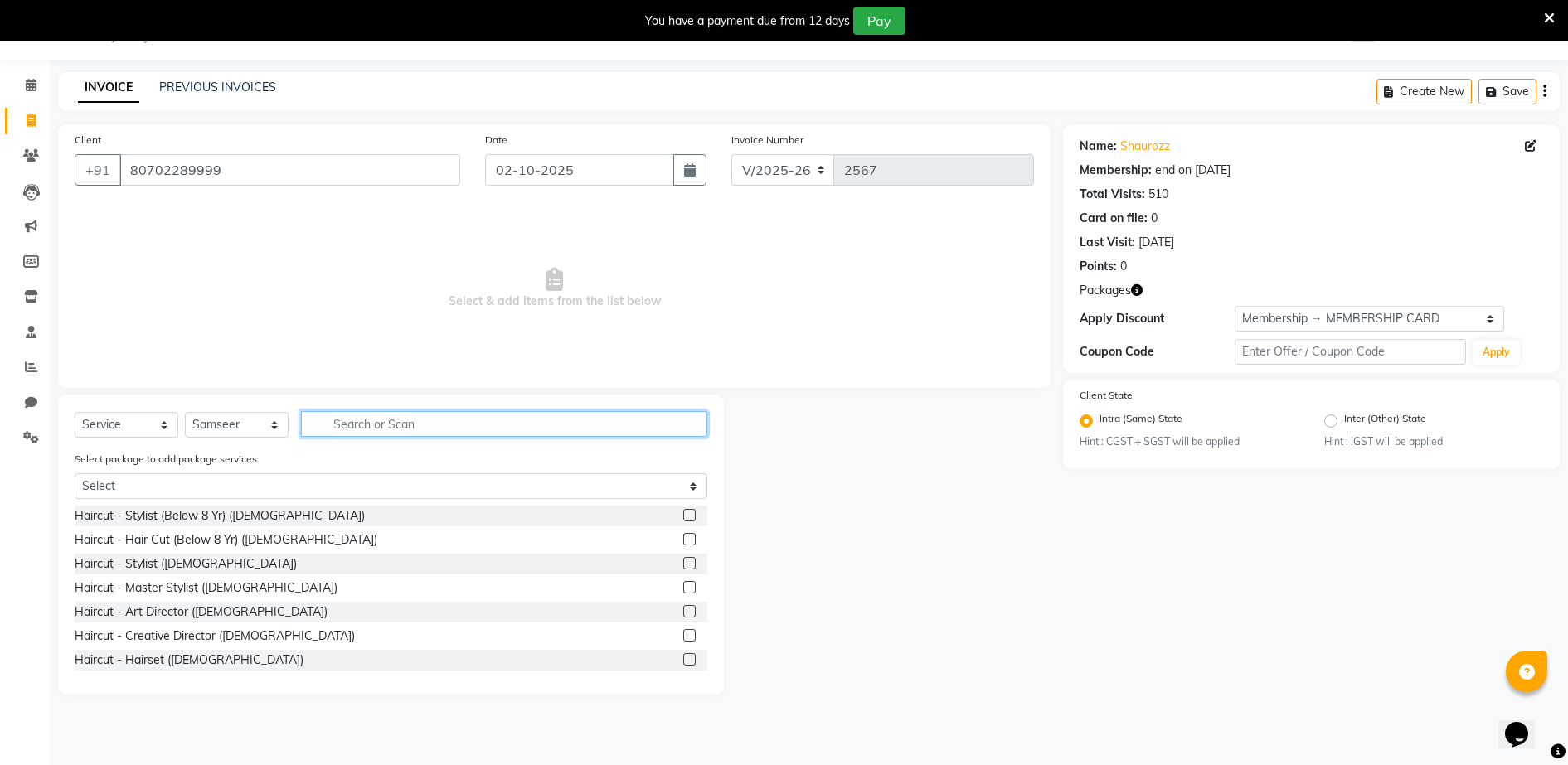
drag, startPoint x: 436, startPoint y: 423, endPoint x: 422, endPoint y: 432, distance: 16.6
click at [436, 424] on input "text" at bounding box center [504, 424] width 406 height 25
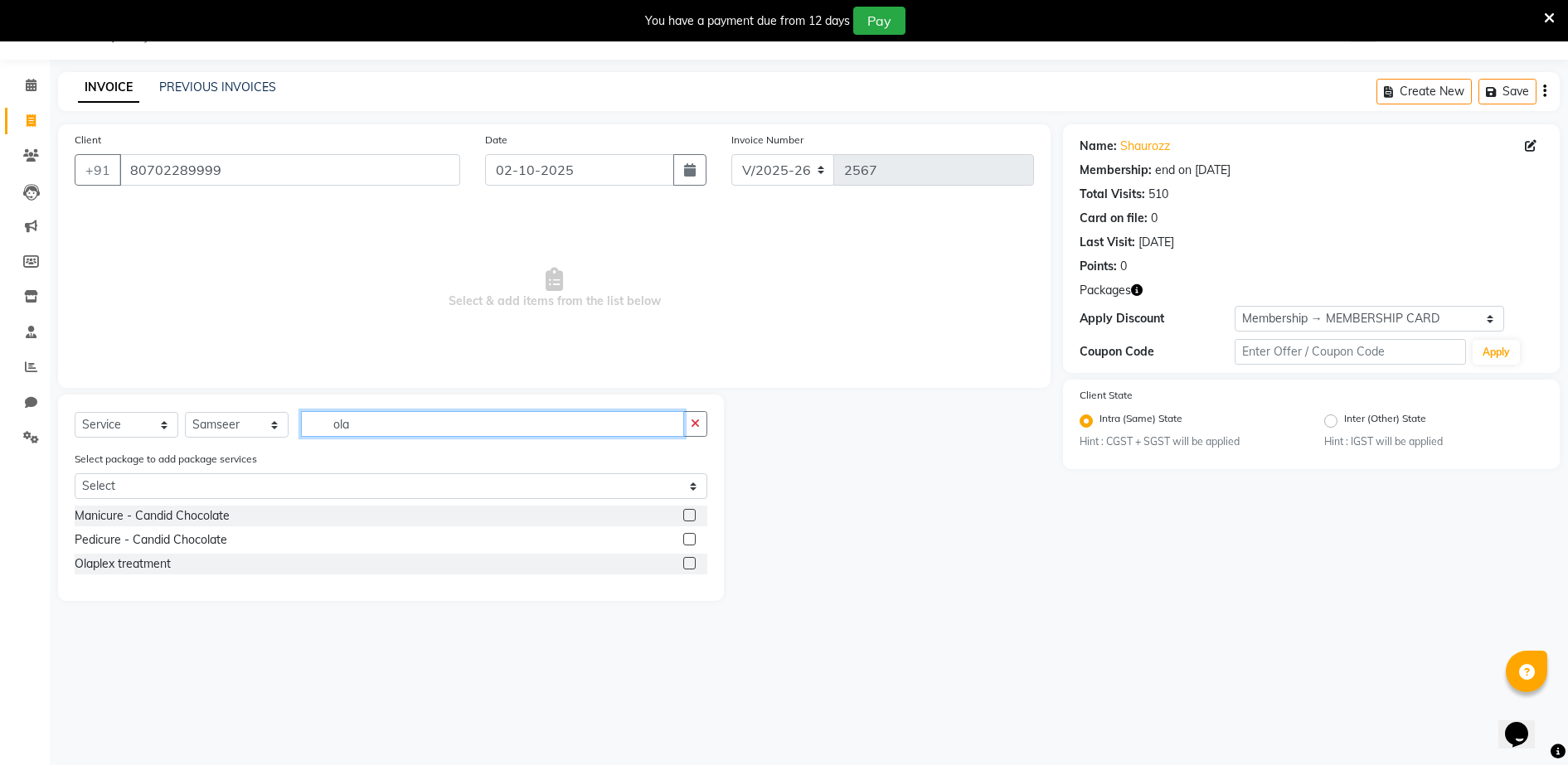
type input "ola"
click at [691, 562] on label at bounding box center [689, 563] width 12 height 12
click at [691, 562] on input "checkbox" at bounding box center [688, 564] width 11 height 11
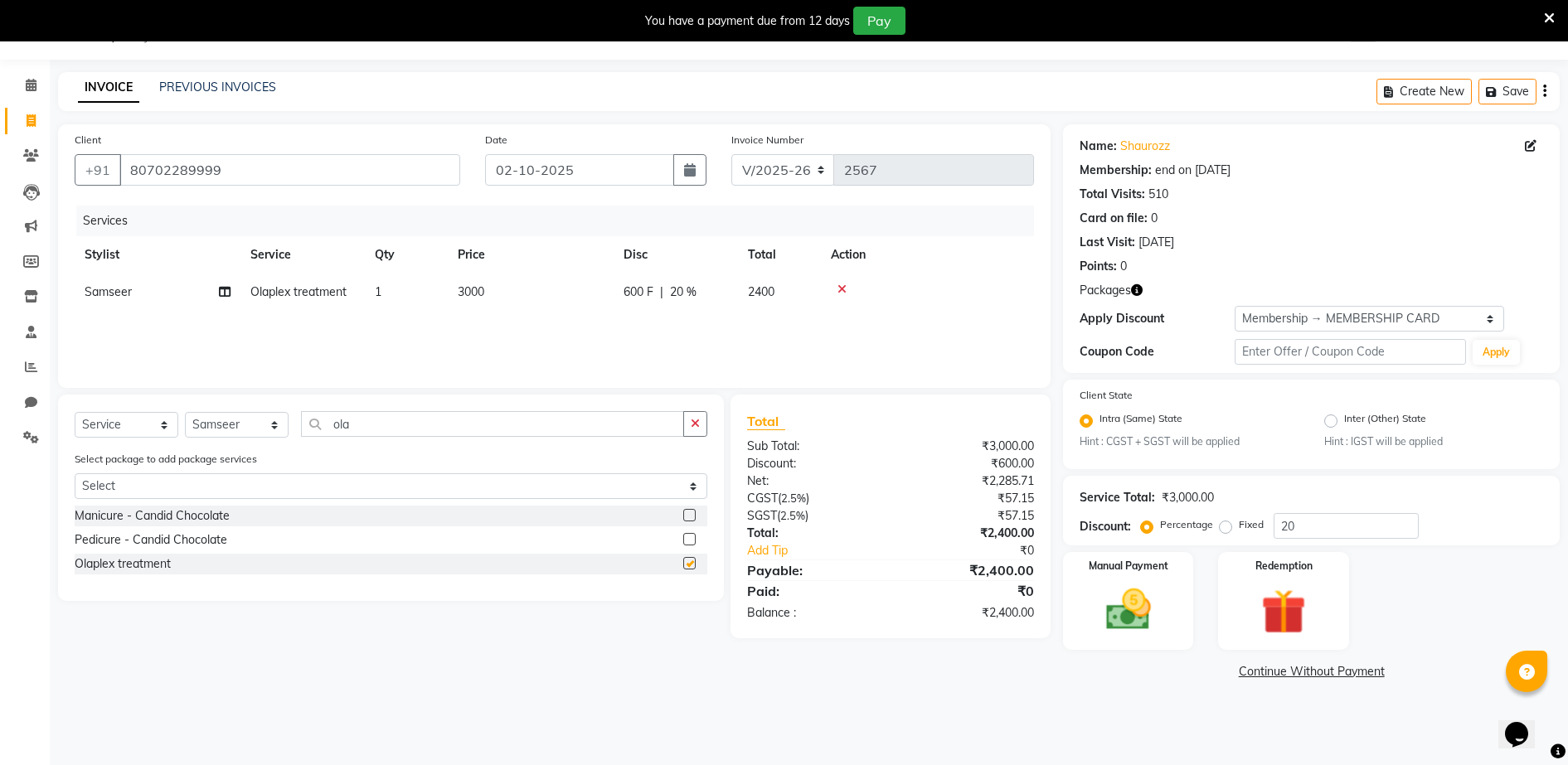
checkbox input "false"
click at [408, 411] on input "ola" at bounding box center [492, 424] width 383 height 25
type input "o"
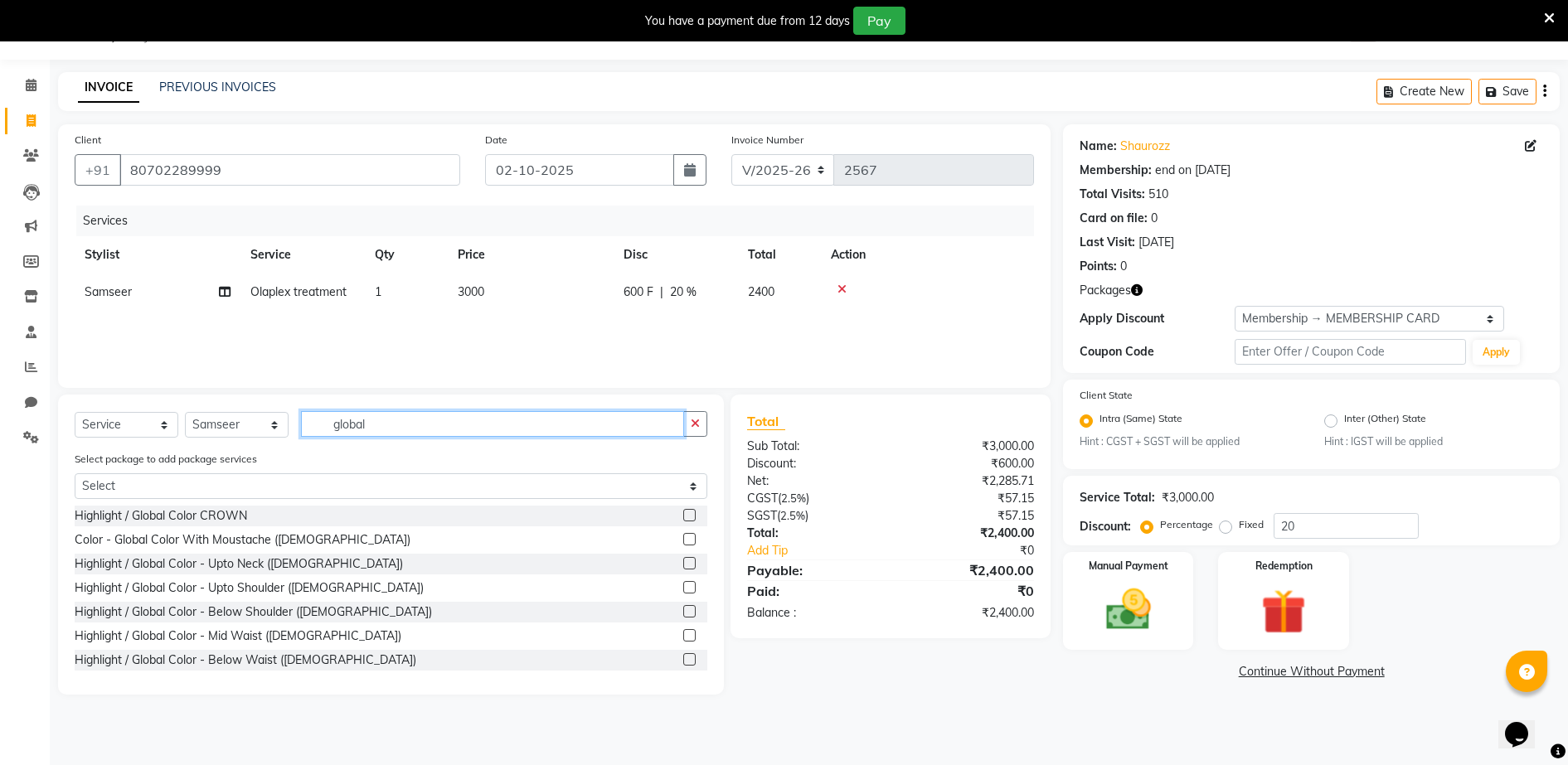
type input "global"
click at [683, 564] on label at bounding box center [689, 563] width 12 height 12
click at [683, 564] on input "checkbox" at bounding box center [688, 564] width 11 height 11
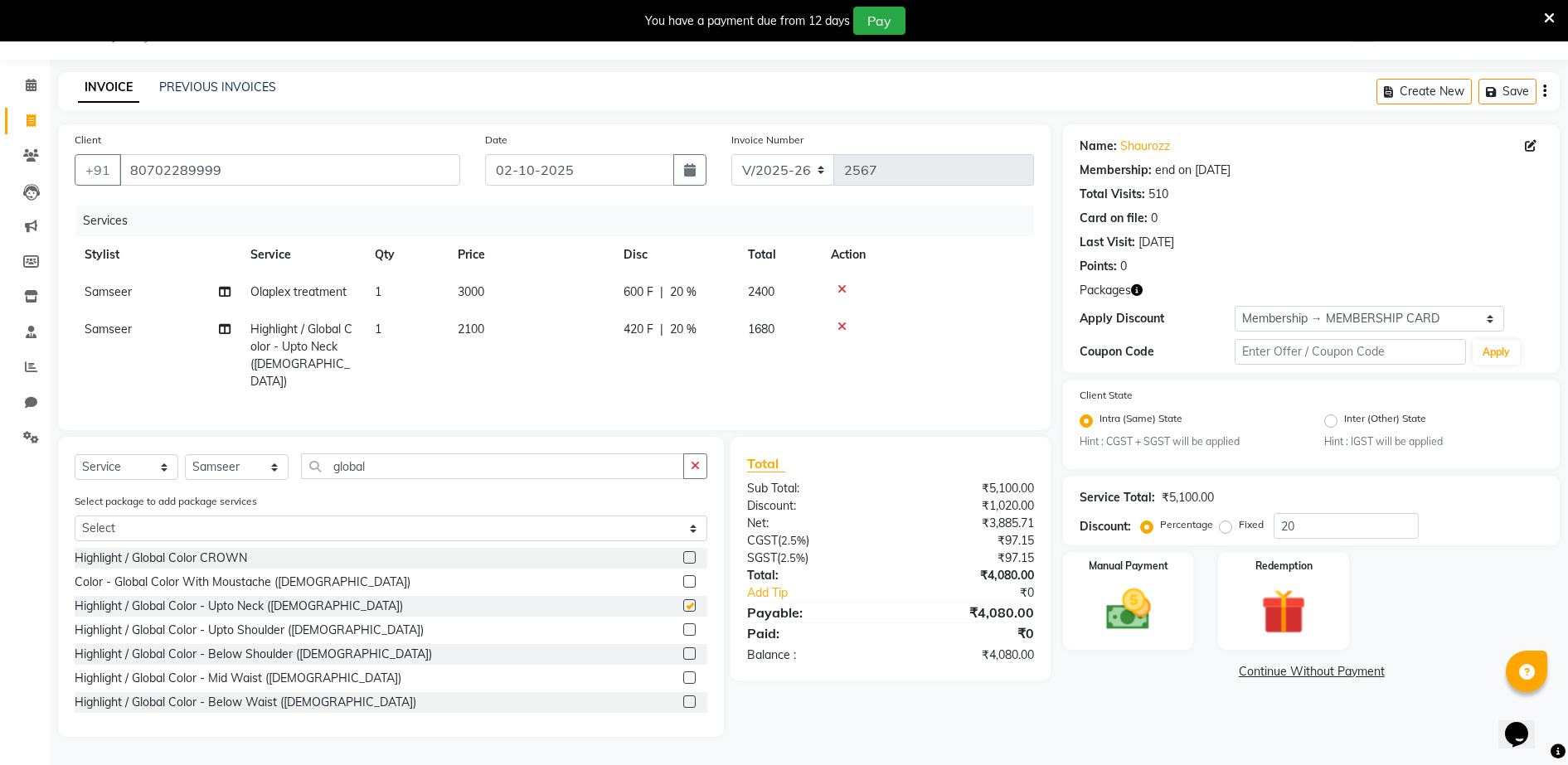
checkbox input "false"
click at [496, 333] on td "2100" at bounding box center [530, 355] width 165 height 89
select select "7278"
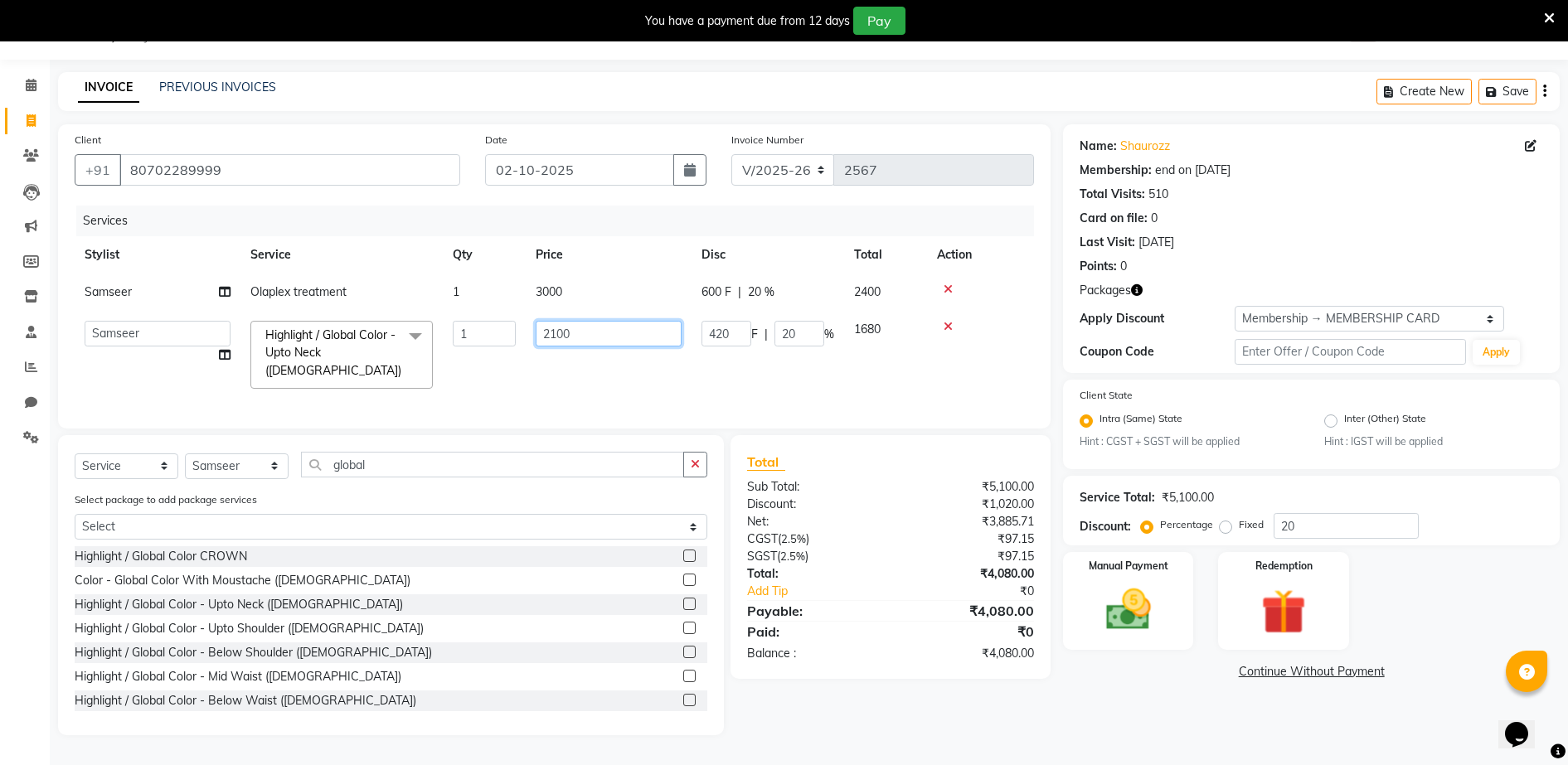
click at [603, 340] on input "2100" at bounding box center [608, 333] width 146 height 25
type input "2"
type input "4000"
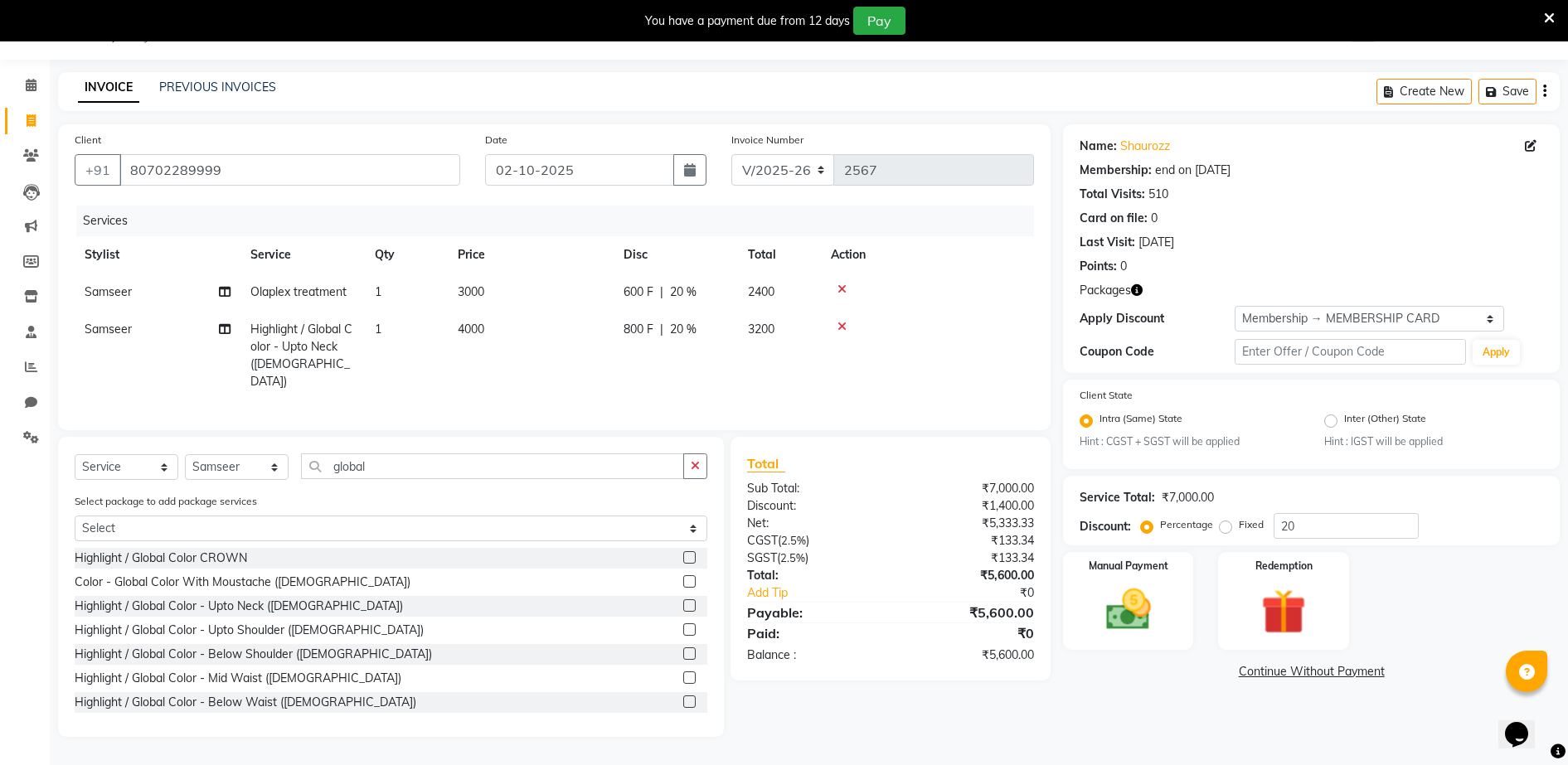
click at [629, 301] on tr "Samseer Olaplex treatment 1 3000 600 F | 20 % 2400" at bounding box center [554, 291] width 960 height 38
click at [521, 289] on td "3000" at bounding box center [530, 291] width 165 height 38
select select "7278"
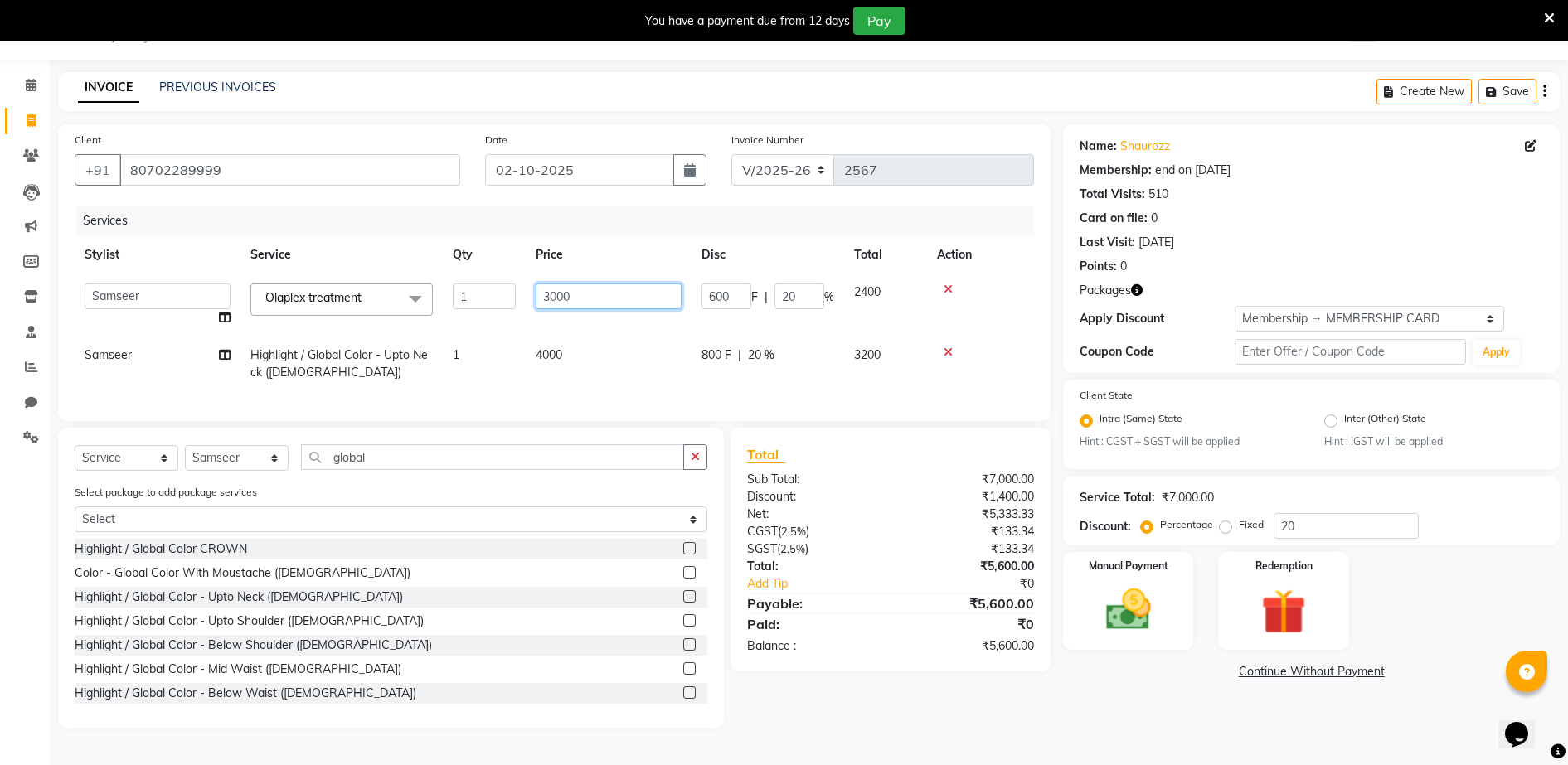
click at [605, 299] on input "3000" at bounding box center [608, 296] width 146 height 25
type input "300"
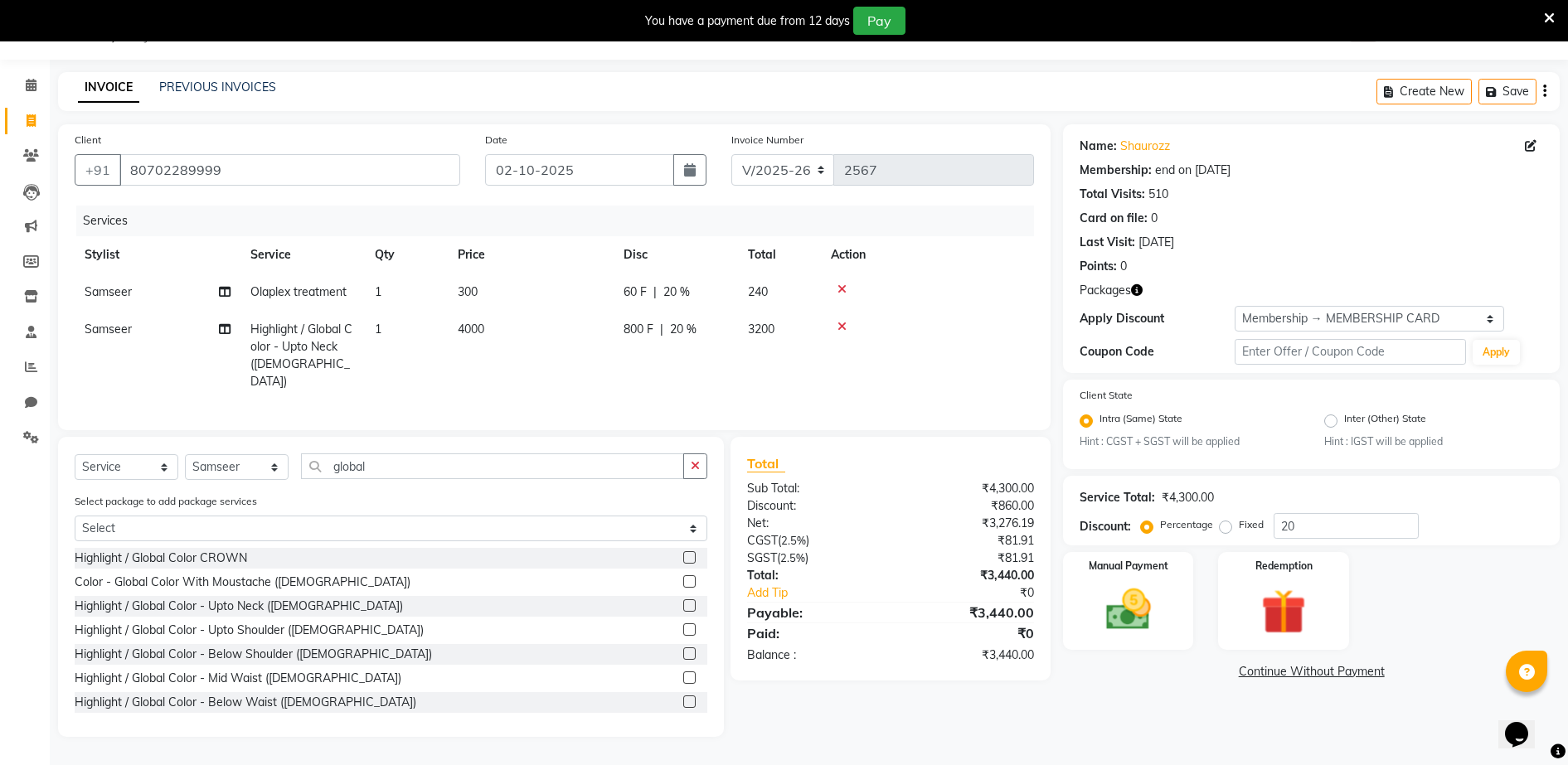
click at [476, 291] on span "300" at bounding box center [468, 291] width 20 height 15
select select "7278"
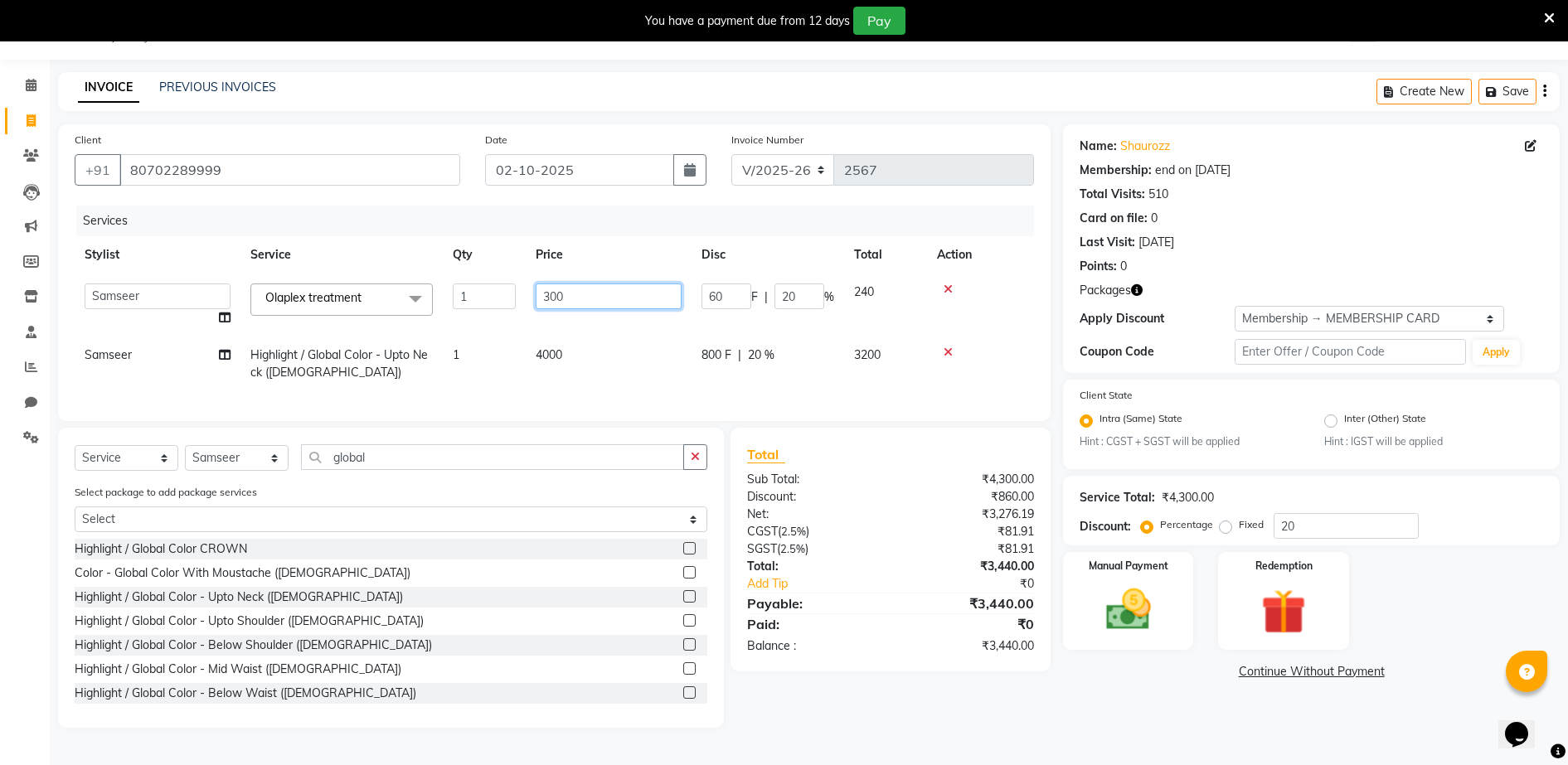
click at [604, 291] on input "300" at bounding box center [608, 296] width 146 height 25
type input "3"
type input "2500"
click at [638, 242] on tr "Stylist Service Qty Price Disc Total Action" at bounding box center [554, 255] width 960 height 38
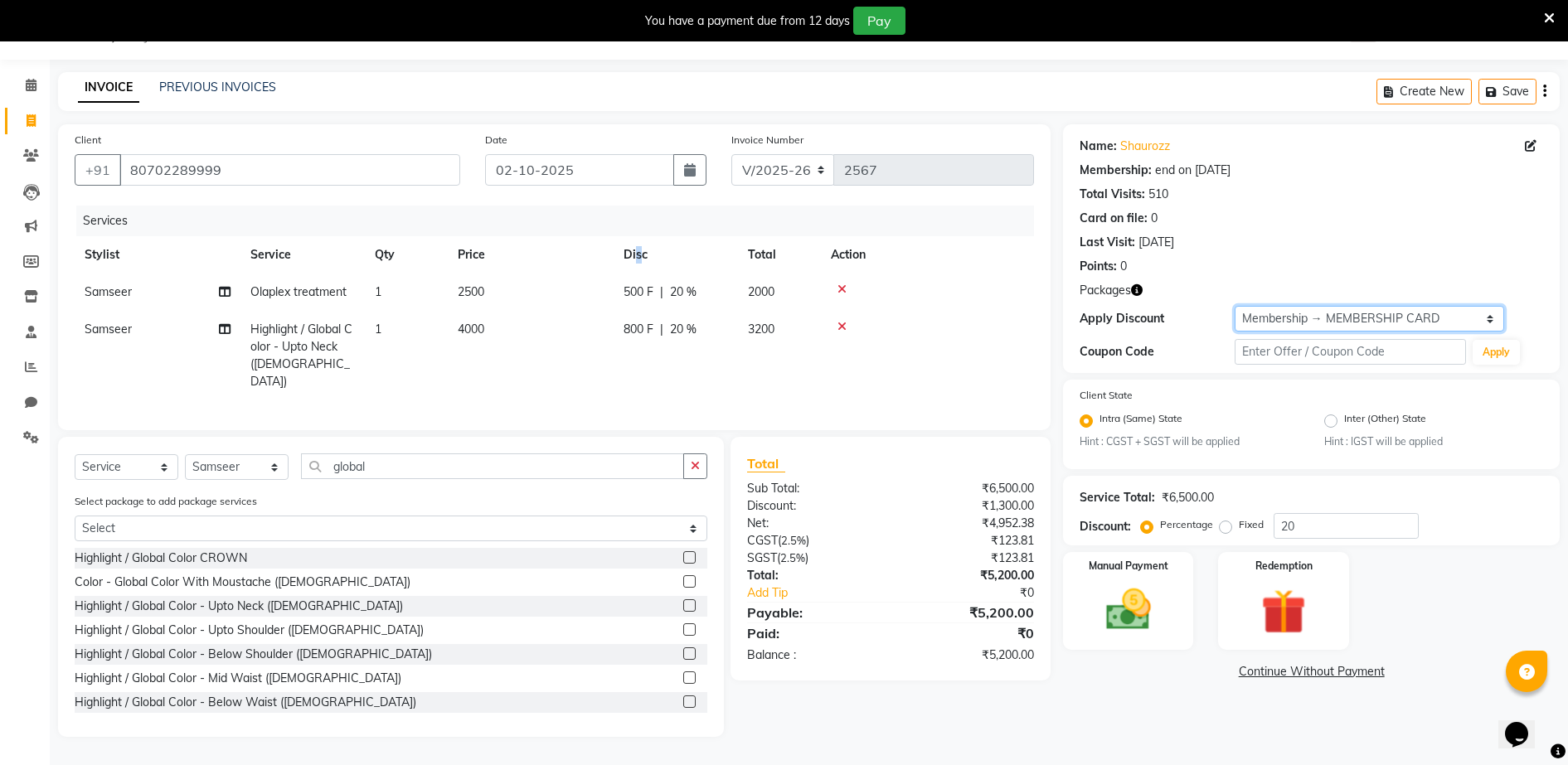
click at [1372, 327] on select "Select Membership → MEMBERSHIP CARD" at bounding box center [1369, 318] width 271 height 25
select select "0:"
click at [1234, 305] on select "Select Membership → MEMBERSHIP CARD" at bounding box center [1369, 318] width 271 height 25
type input "0"
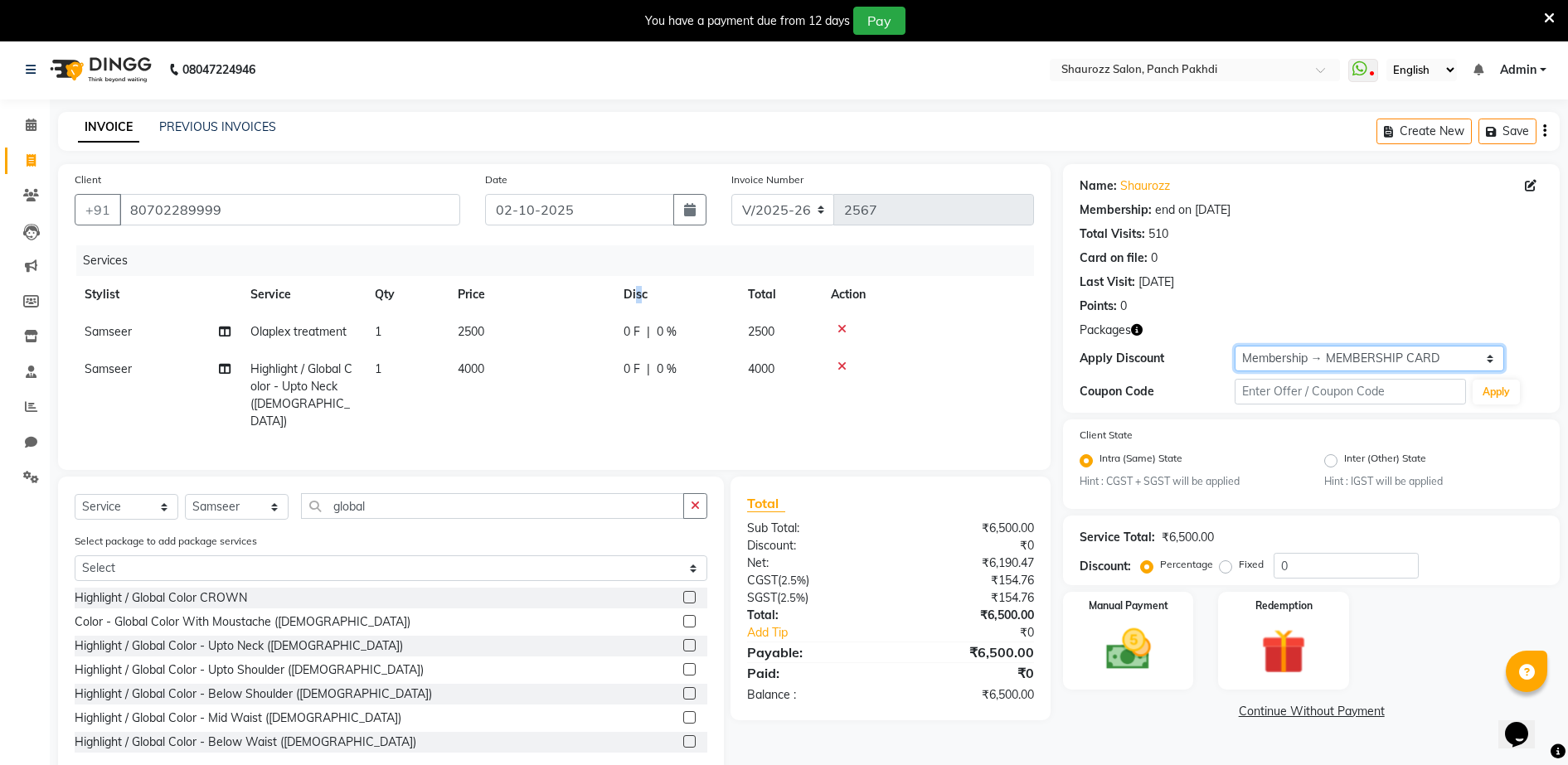
scroll to position [0, 0]
click at [1037, 326] on div "Client [PHONE_NUMBER] Date [DATE] Invoice Number V/2025 V/[PHONE_NUMBER] Servic…" at bounding box center [553, 318] width 992 height 305
click at [584, 380] on td "4000" at bounding box center [530, 397] width 165 height 89
select select "7278"
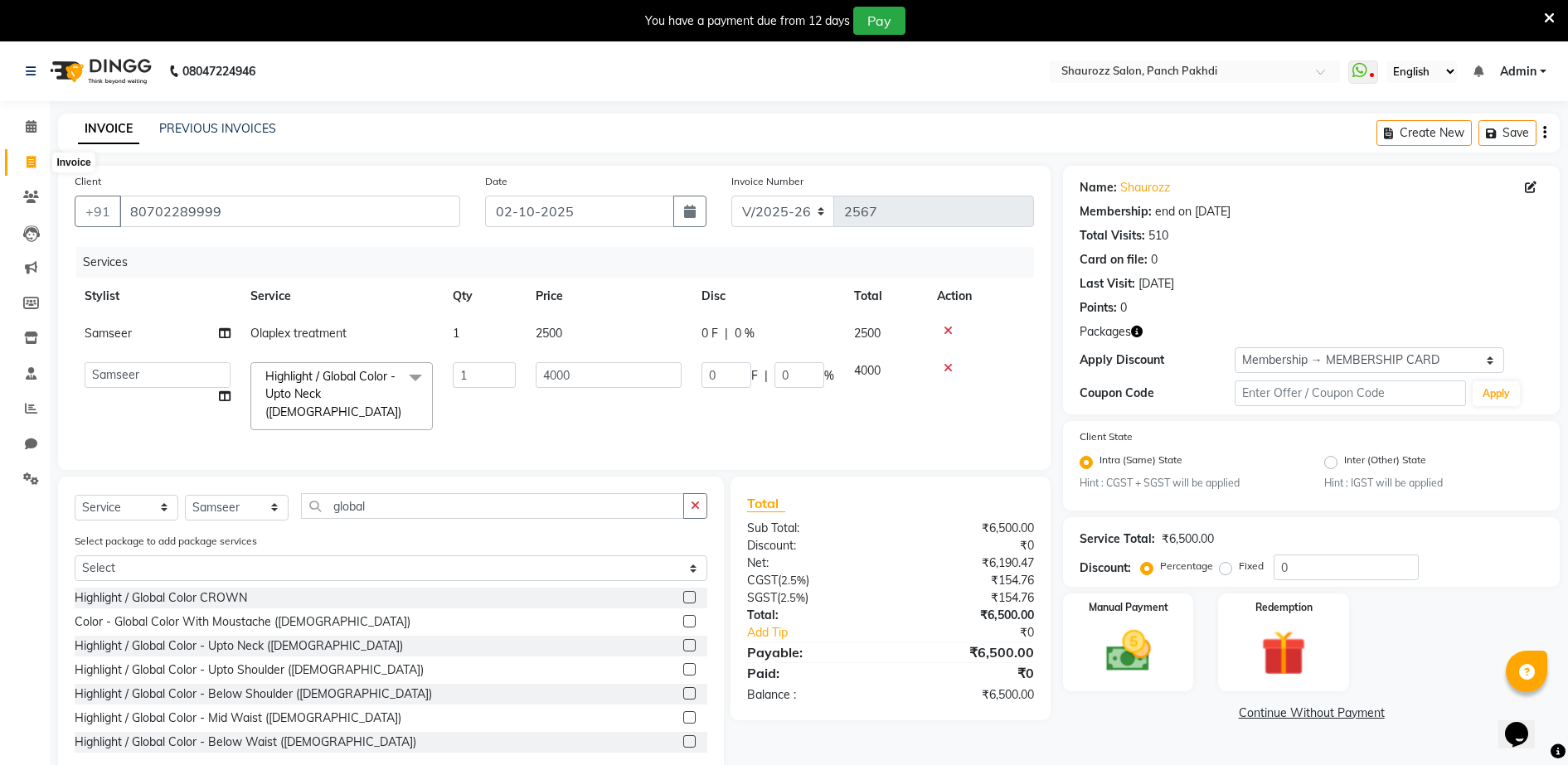
click at [22, 159] on span at bounding box center [31, 163] width 29 height 19
select select "service"
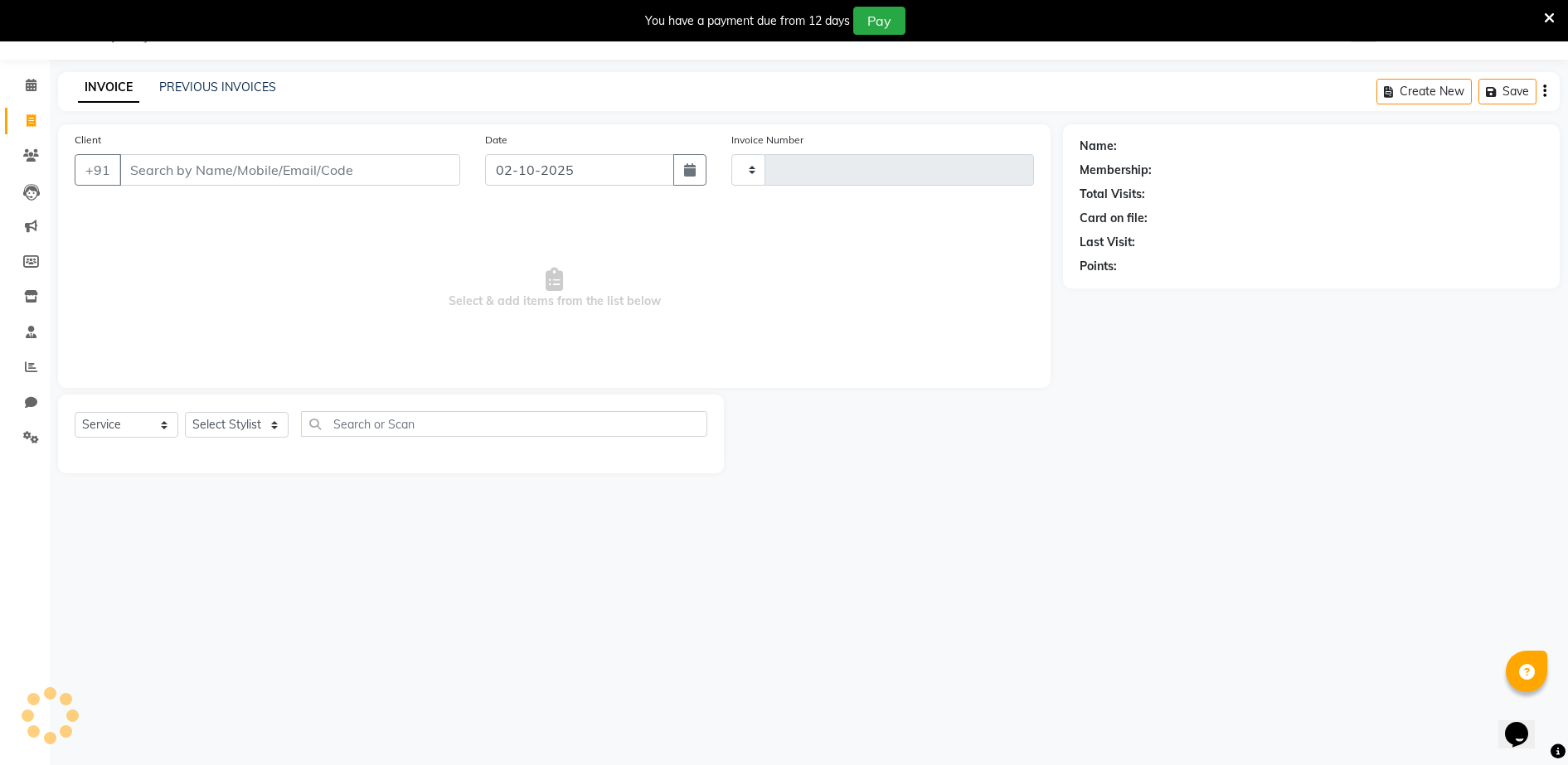
type input "2567"
select select "485"
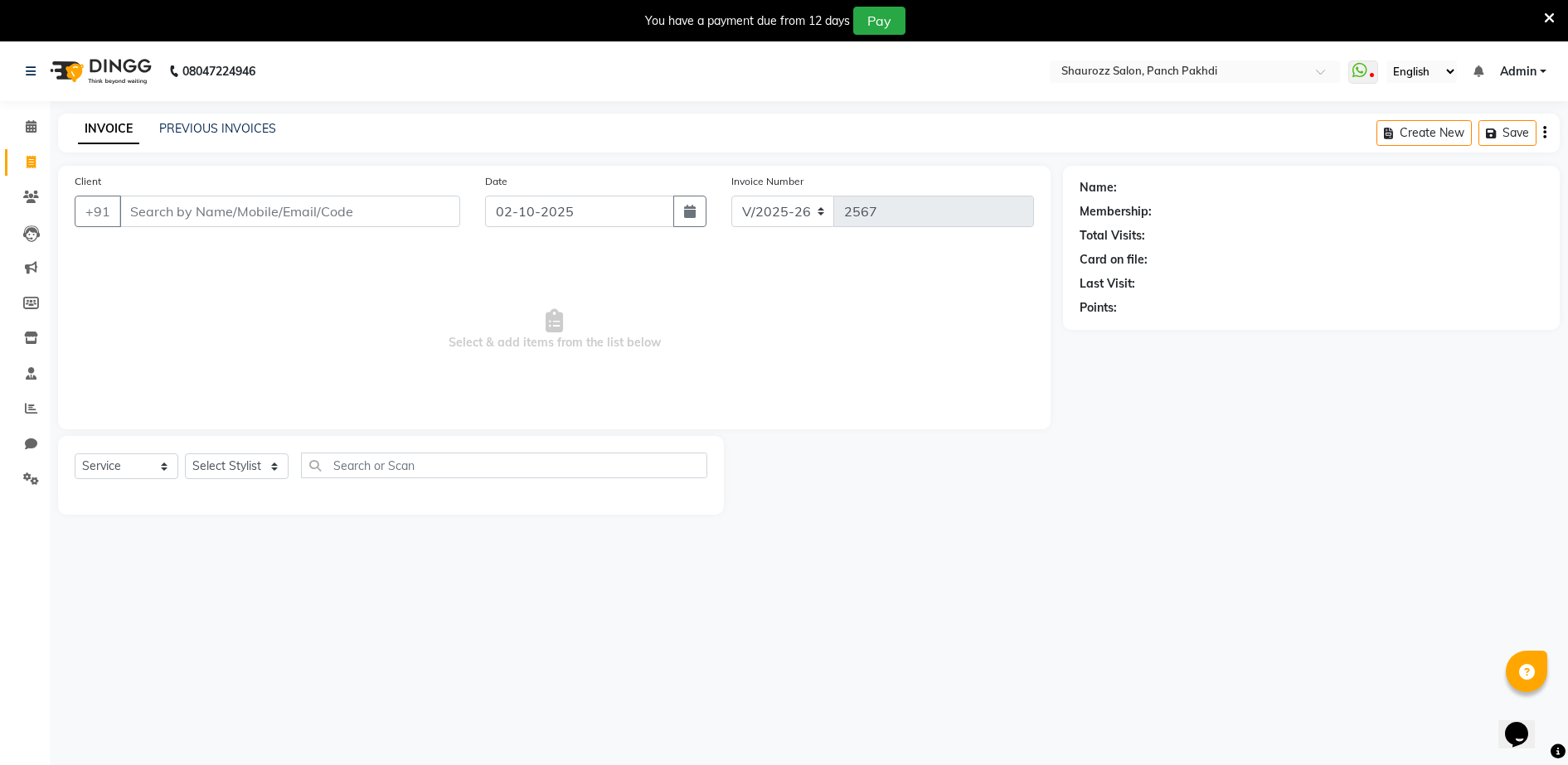
click at [253, 221] on input "Client" at bounding box center [289, 211] width 341 height 32
